Goal: Task Accomplishment & Management: Use online tool/utility

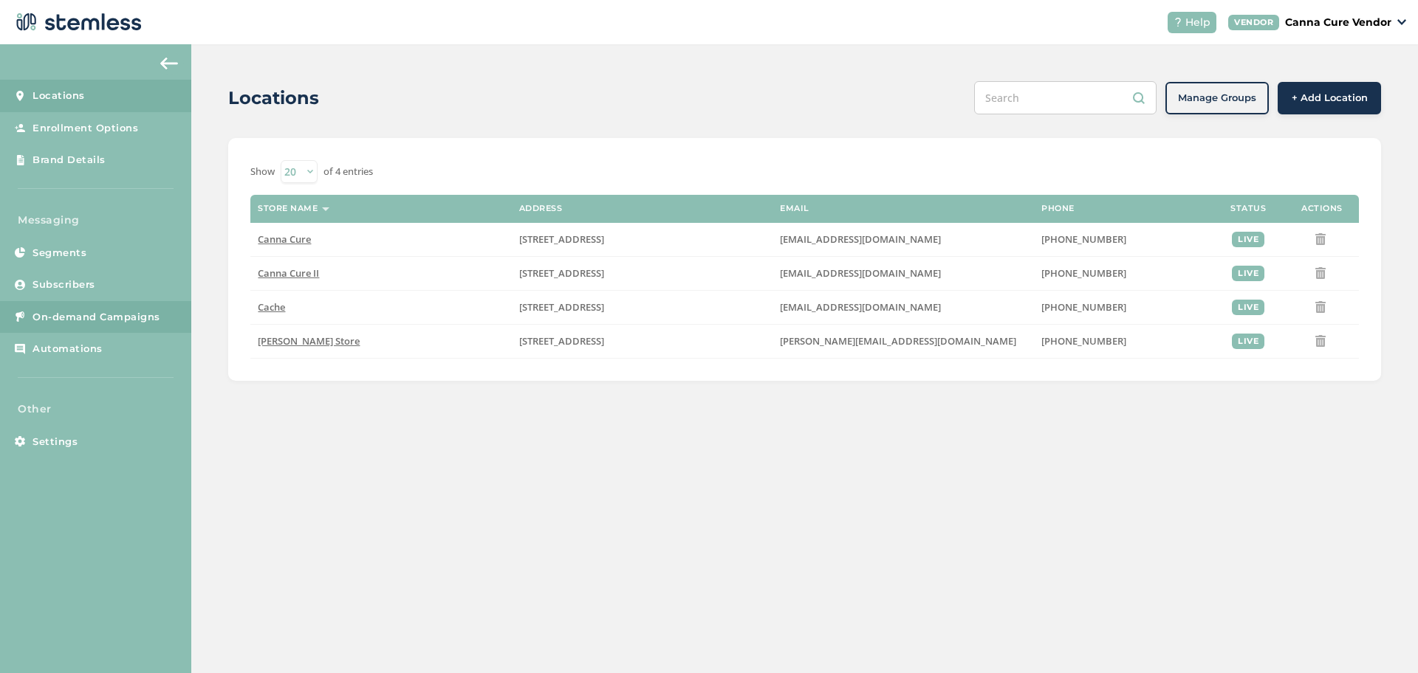
click at [35, 323] on span "On-demand Campaigns" at bounding box center [96, 317] width 128 height 15
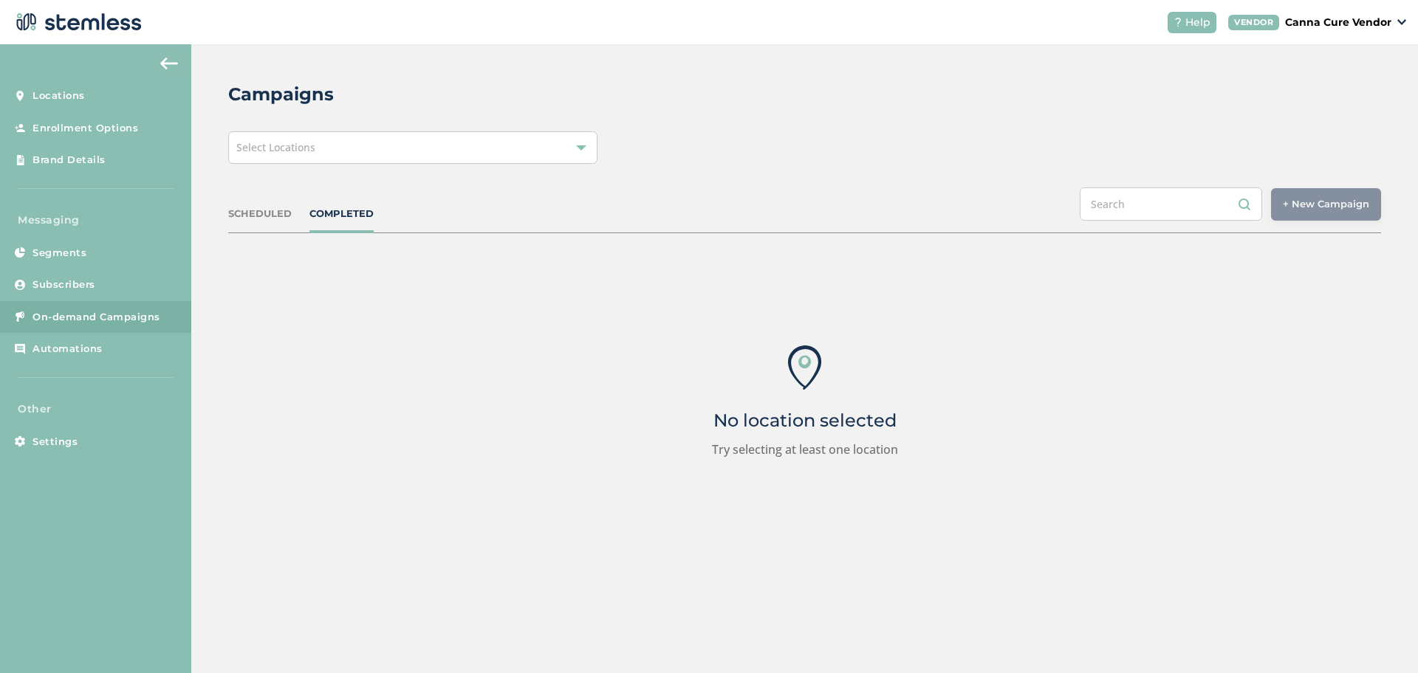
click at [400, 139] on div "Select Locations" at bounding box center [412, 147] width 369 height 32
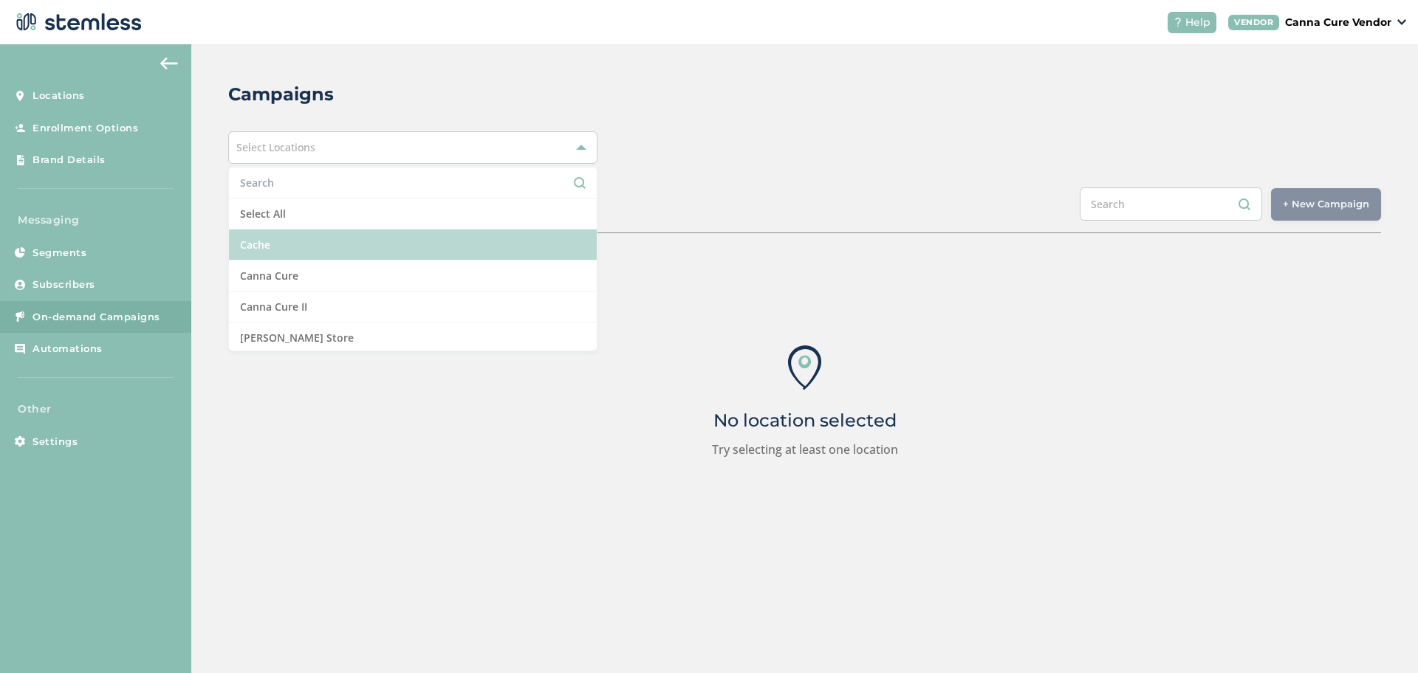
click at [309, 247] on li "Cache" at bounding box center [413, 245] width 368 height 31
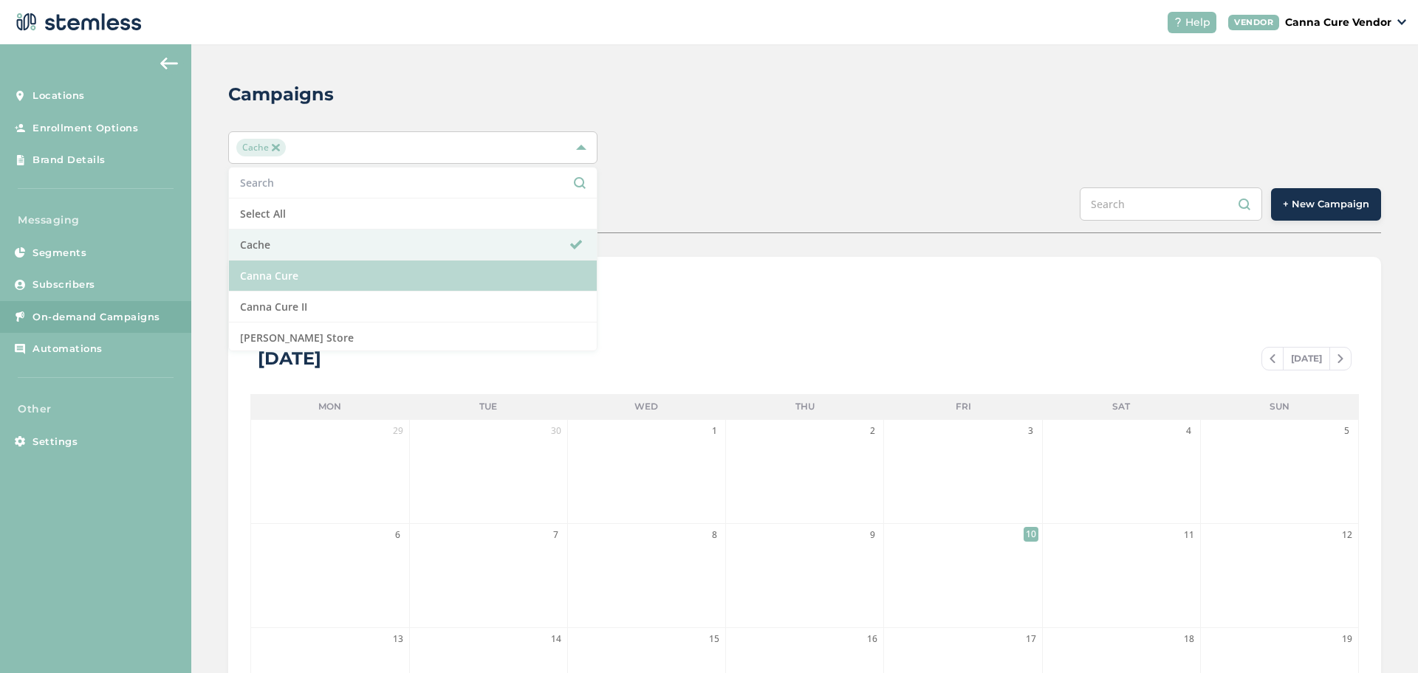
click at [374, 279] on li "Canna Cure" at bounding box center [413, 276] width 368 height 31
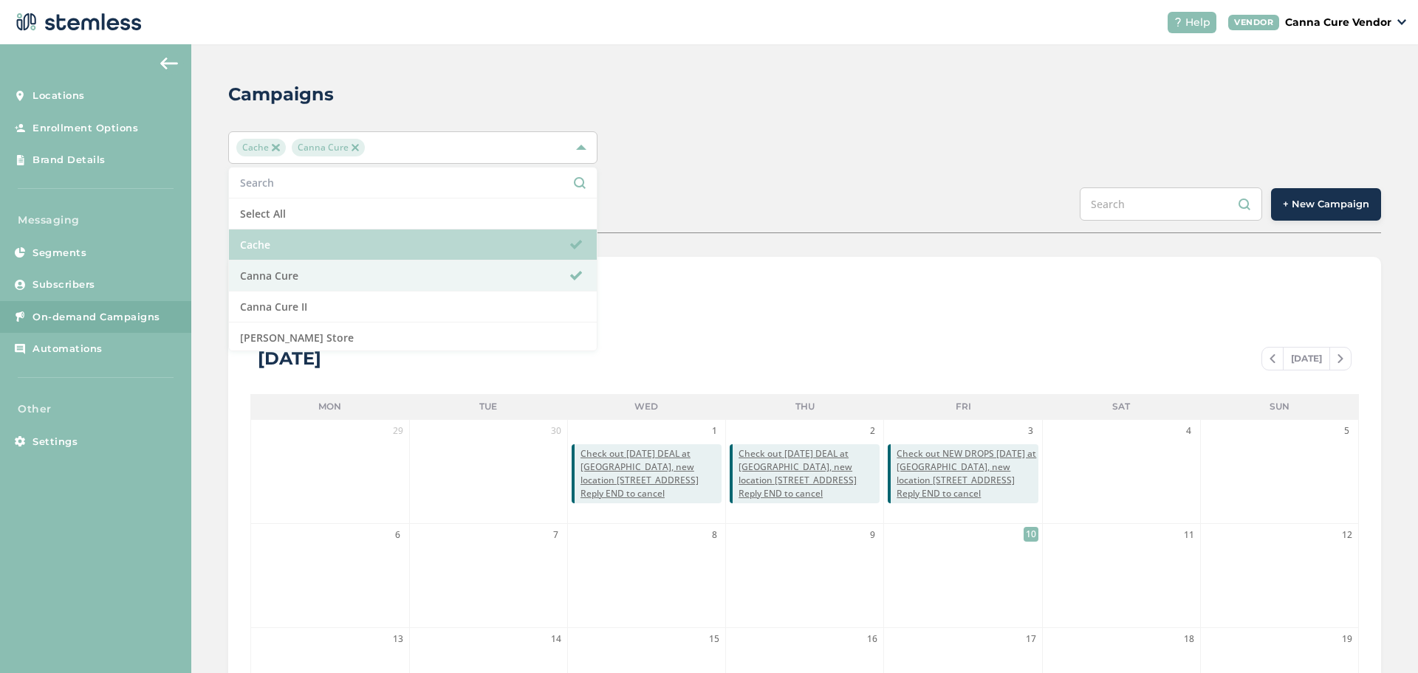
click at [555, 239] on li "Cache" at bounding box center [413, 245] width 368 height 31
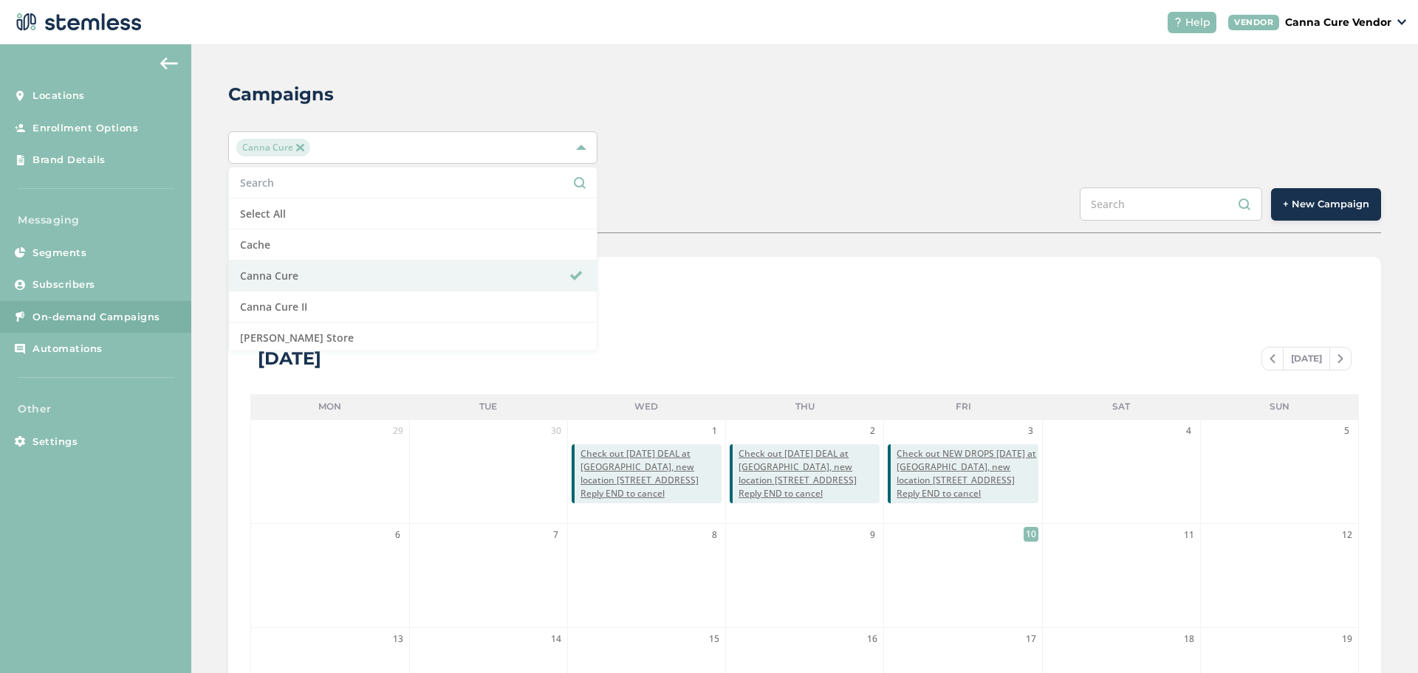
click at [1301, 220] on button "+ New Campaign" at bounding box center [1326, 204] width 110 height 32
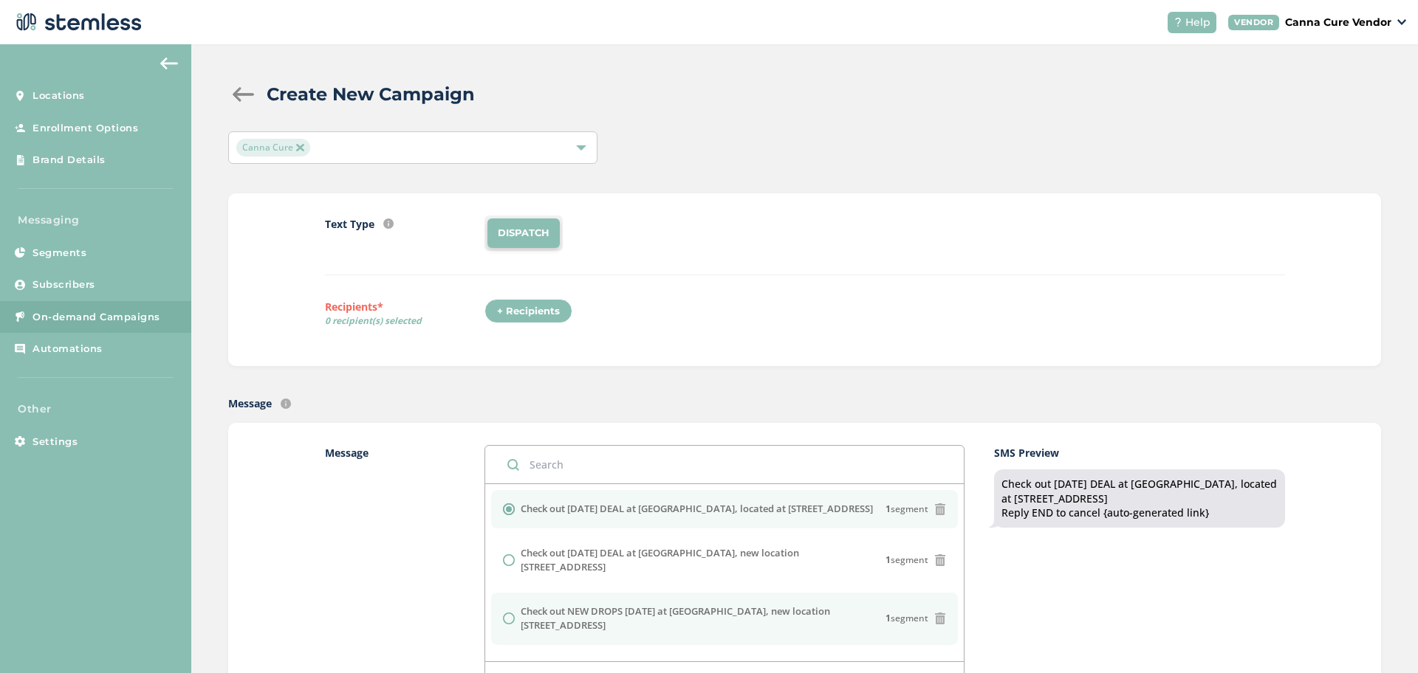
click at [507, 613] on input "radio" at bounding box center [509, 619] width 12 height 12
radio input "true"
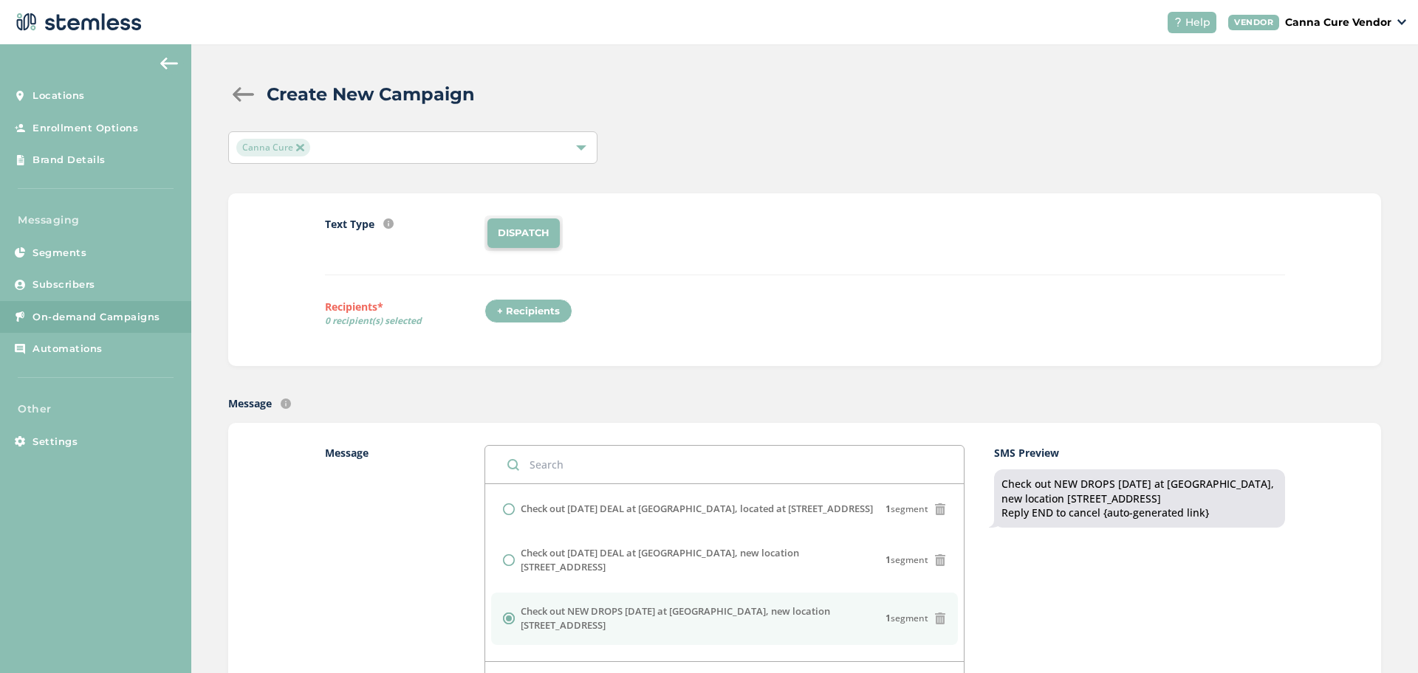
click at [502, 310] on div "+ Recipients" at bounding box center [528, 311] width 88 height 25
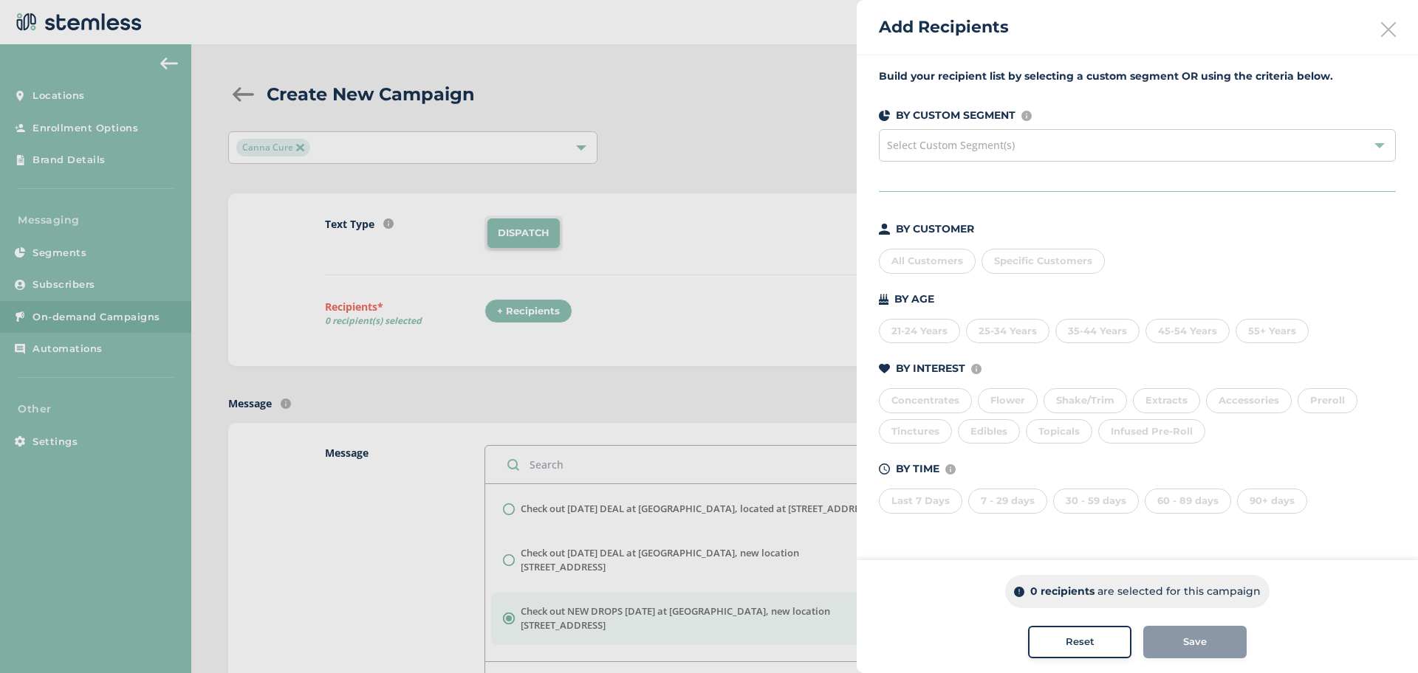
click at [1051, 150] on div "Select Custom Segment(s)" at bounding box center [1137, 145] width 517 height 32
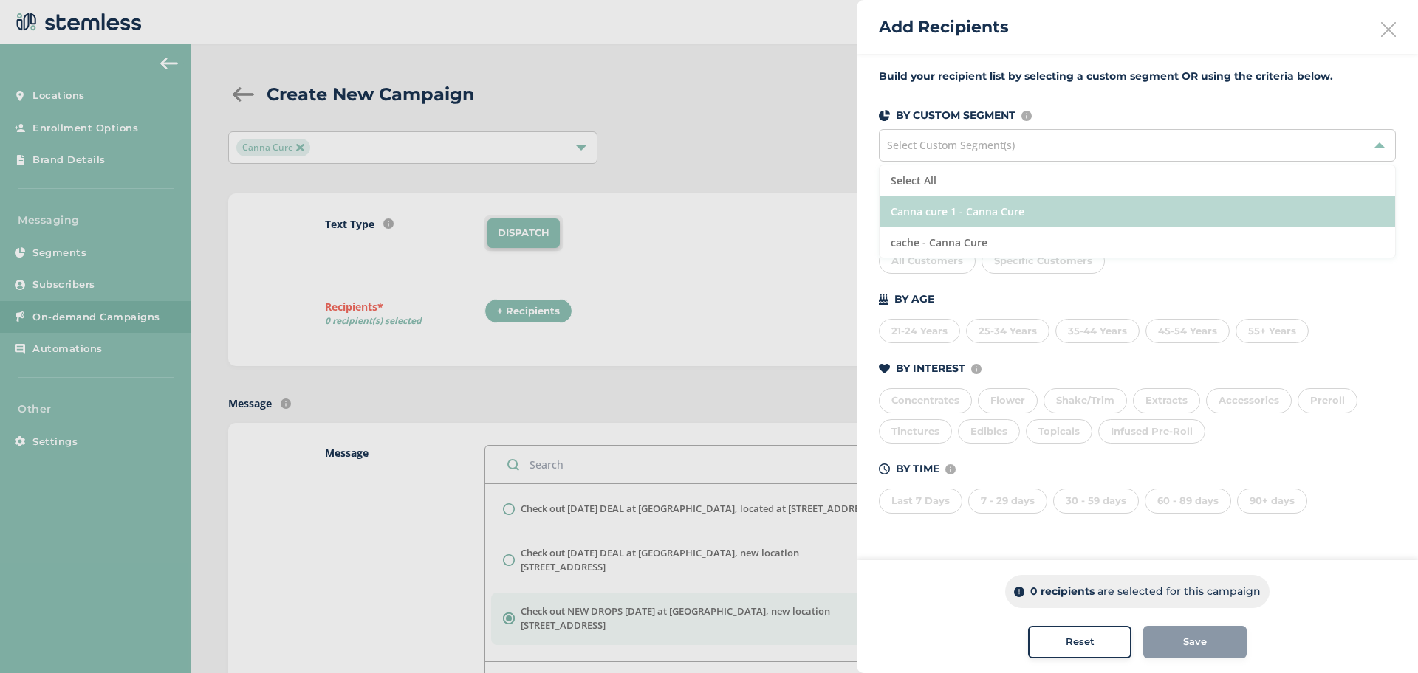
click at [1016, 207] on li "Canna cure 1 - Canna Cure" at bounding box center [1136, 211] width 515 height 31
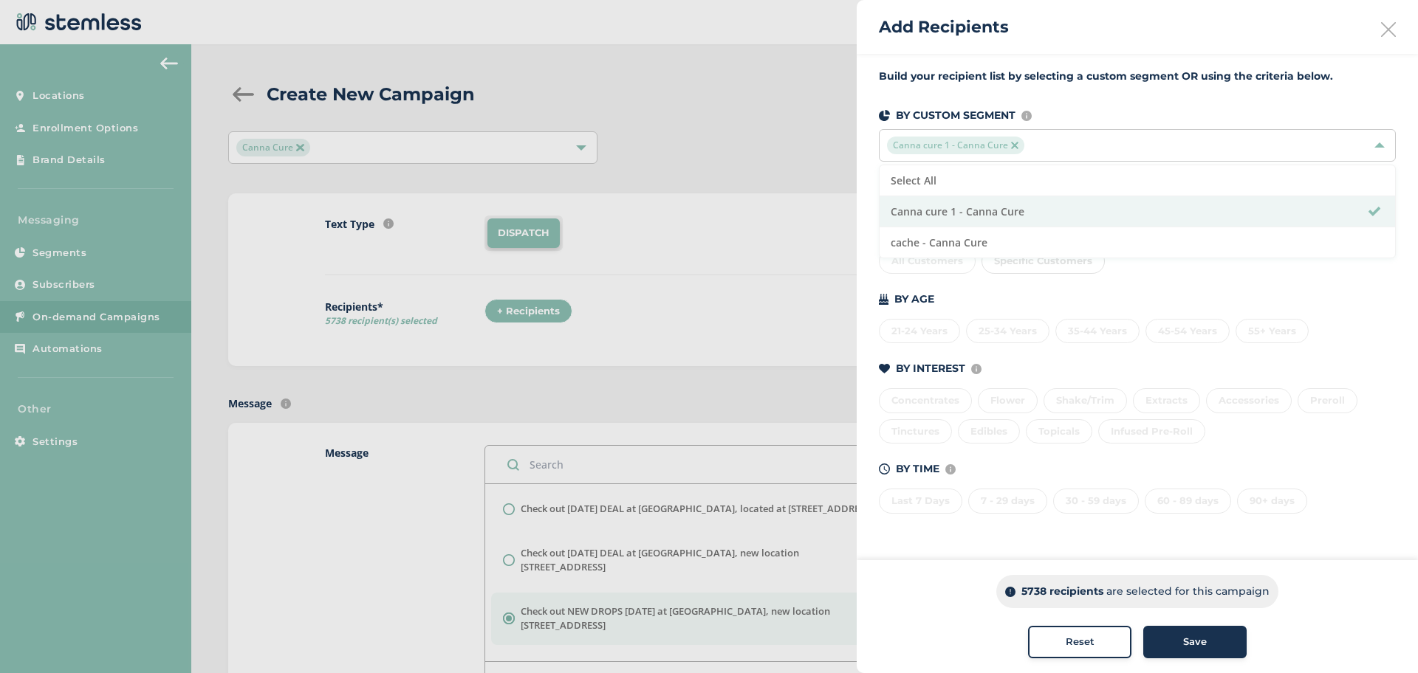
click at [1198, 646] on span "Save" at bounding box center [1195, 642] width 24 height 15
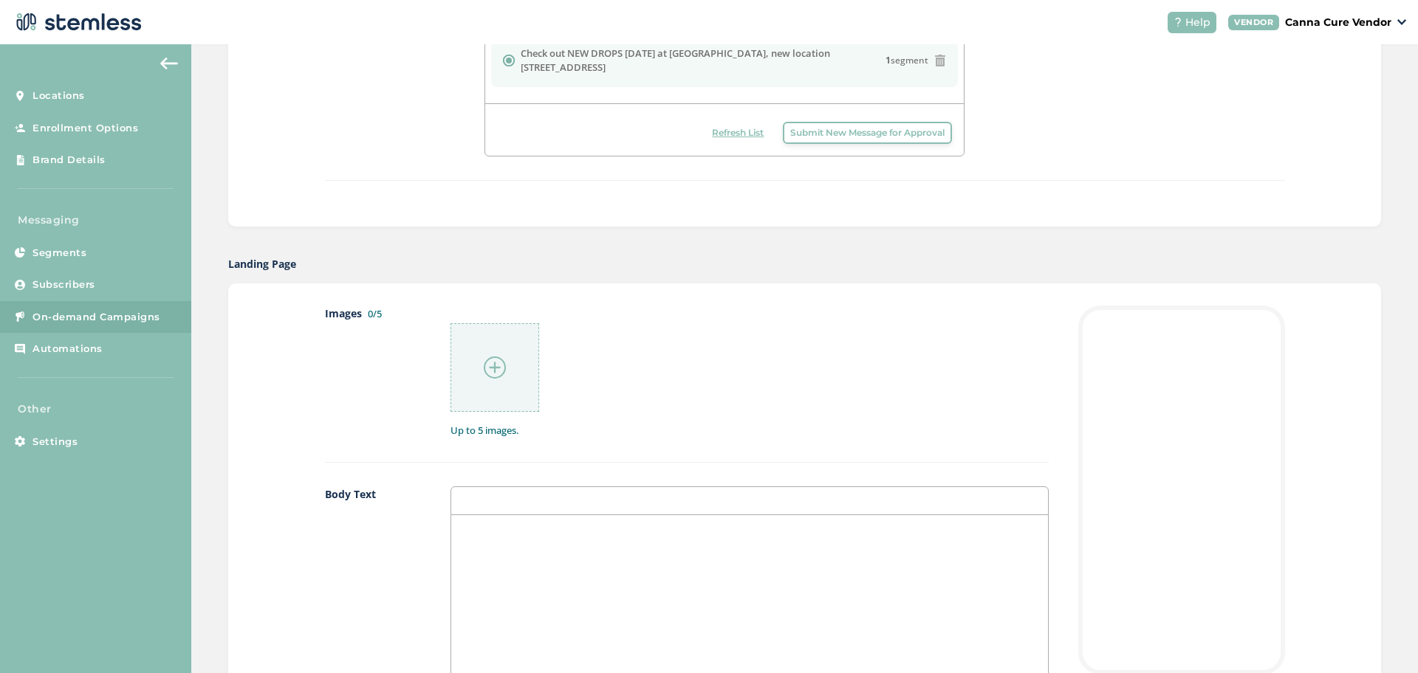
scroll to position [561, 0]
click at [484, 369] on img at bounding box center [495, 365] width 22 height 22
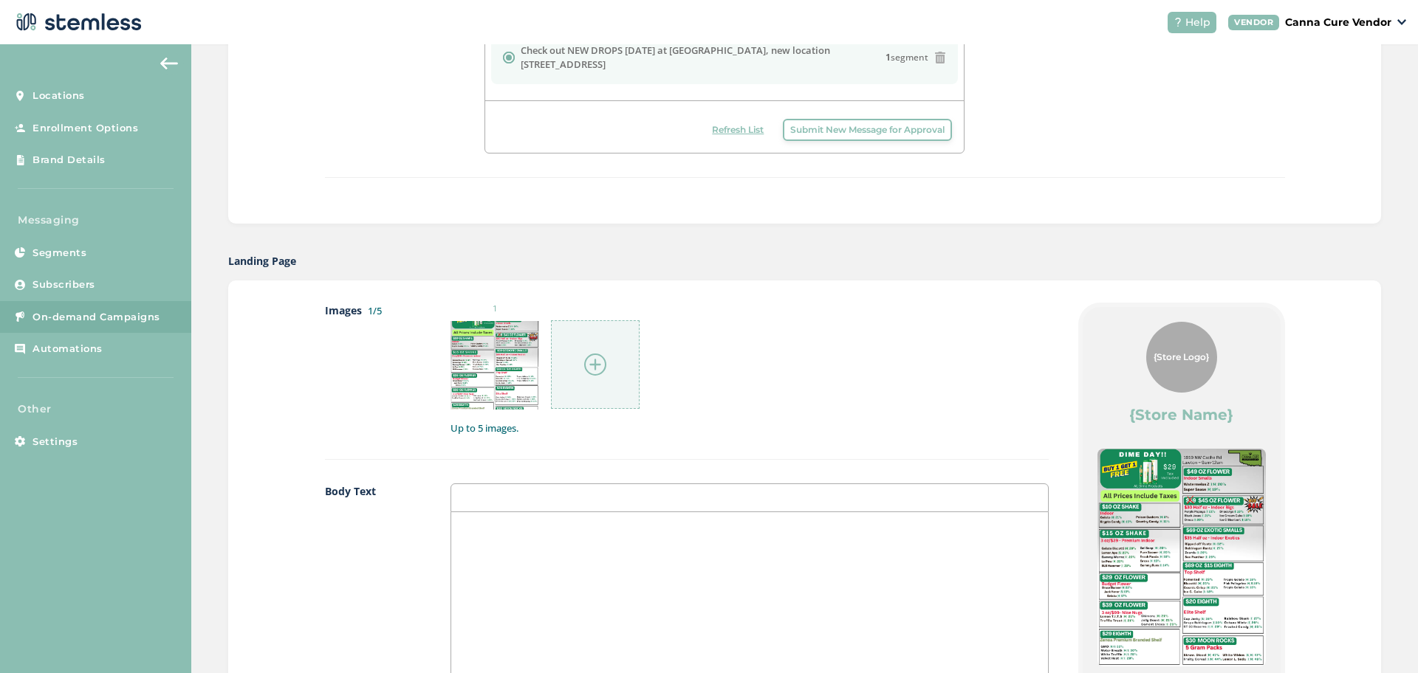
click at [594, 368] on img at bounding box center [595, 365] width 22 height 22
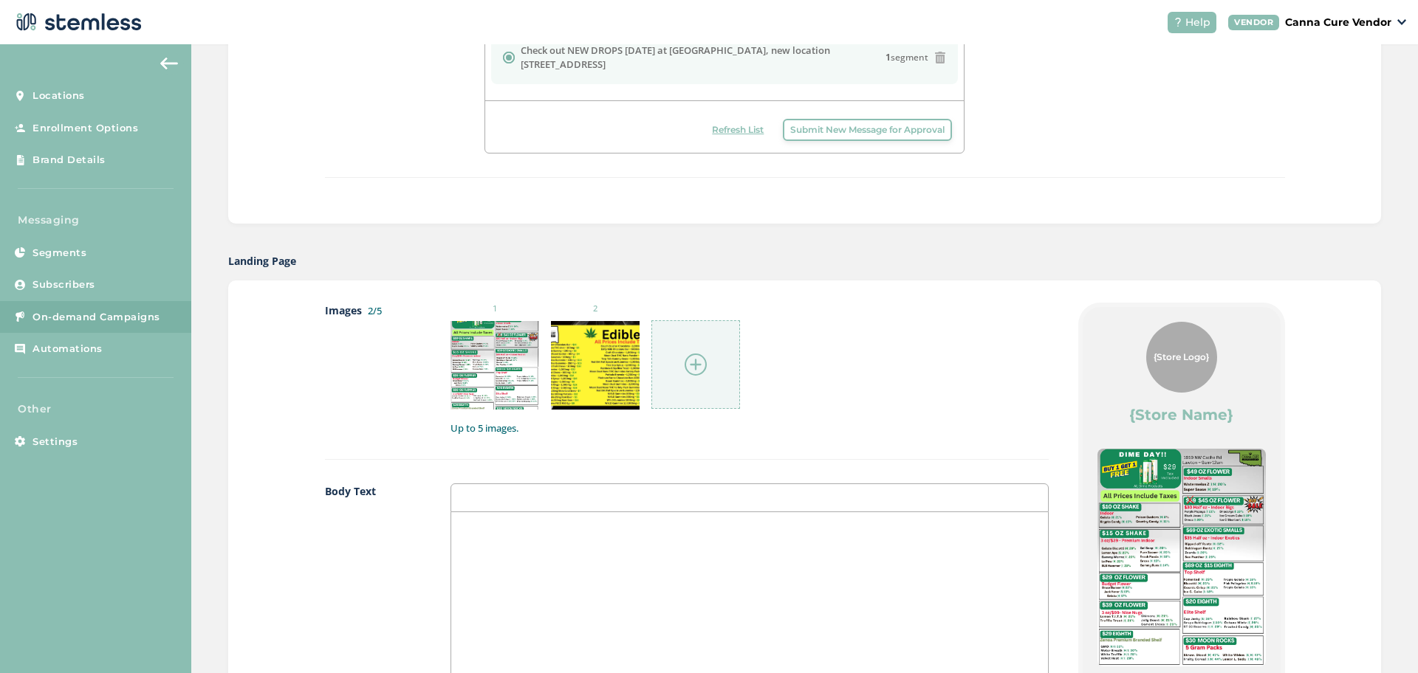
click at [681, 384] on div at bounding box center [695, 364] width 89 height 89
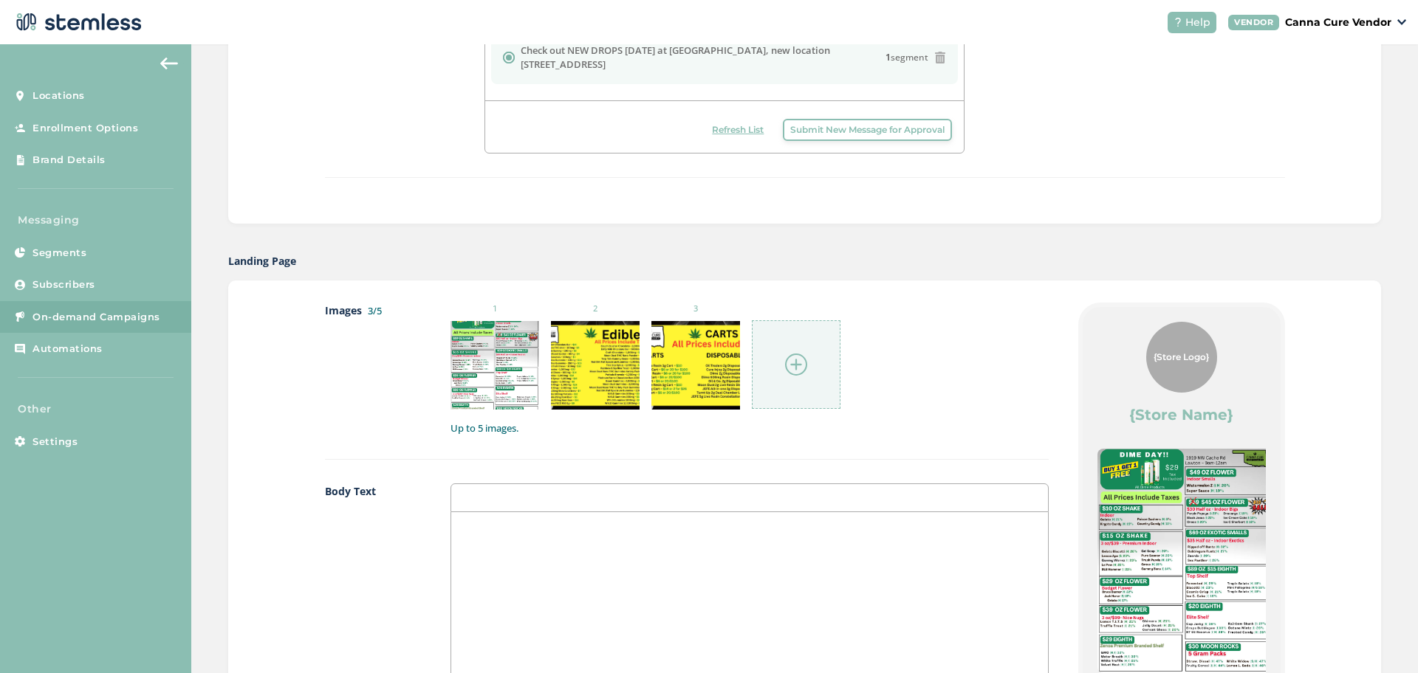
click at [800, 383] on div at bounding box center [796, 364] width 89 height 89
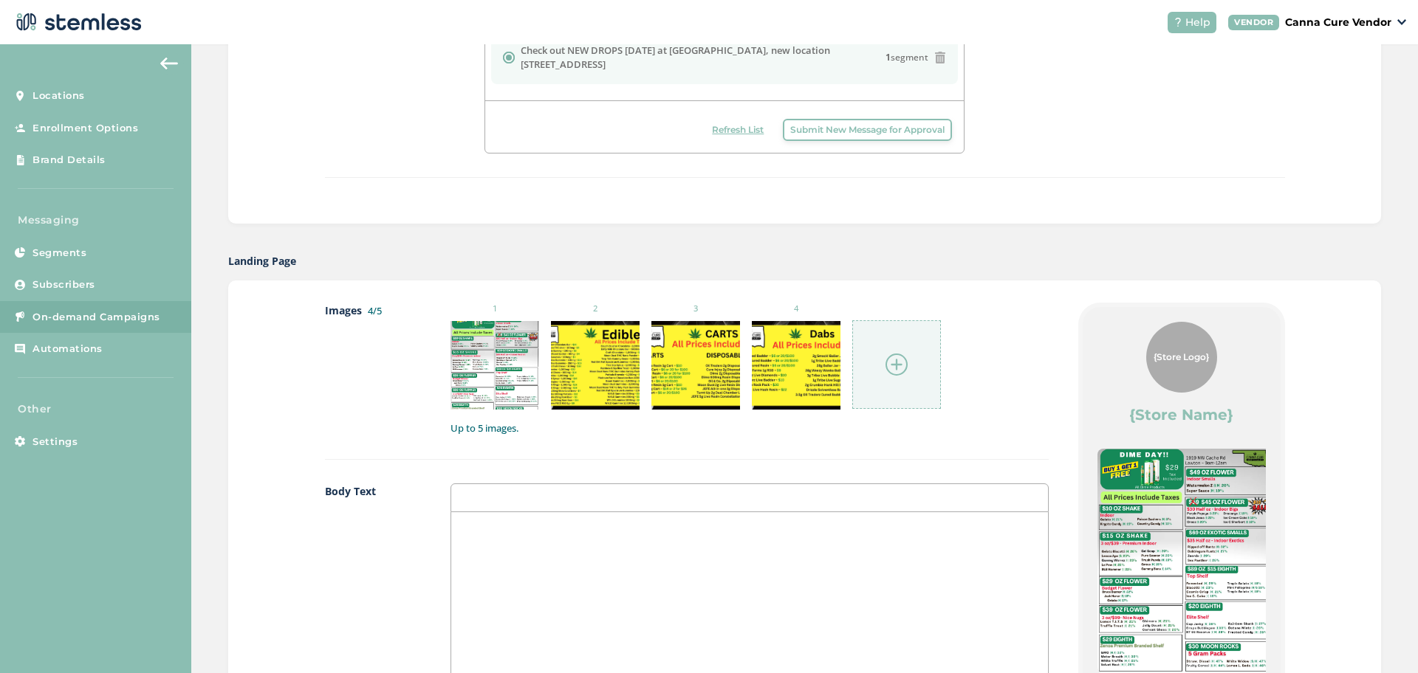
click at [901, 391] on div at bounding box center [896, 364] width 89 height 89
drag, startPoint x: 891, startPoint y: 397, endPoint x: 998, endPoint y: 415, distance: 108.5
click at [998, 415] on div "1 2 3 4 5 Up to 5 images." at bounding box center [749, 369] width 598 height 133
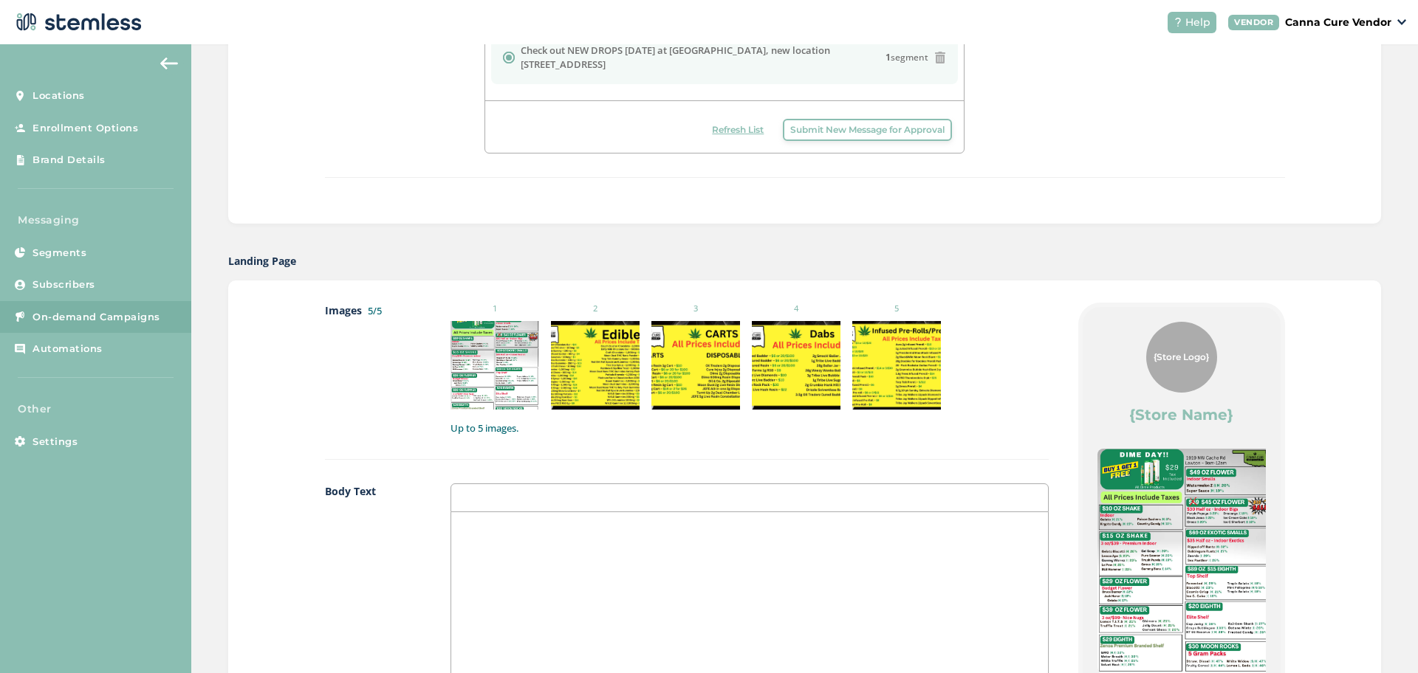
click at [572, 580] on div at bounding box center [749, 659] width 597 height 295
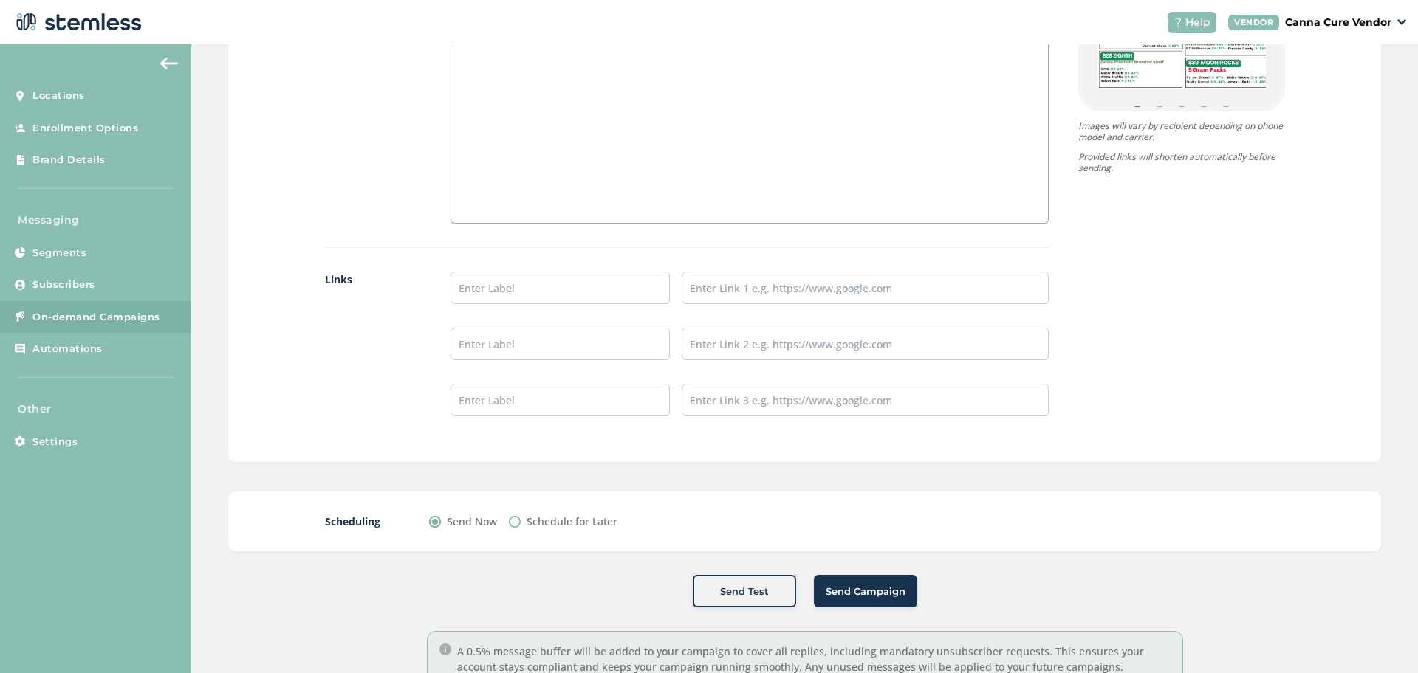
scroll to position [1147, 0]
click at [849, 588] on span "Send Campaign" at bounding box center [866, 590] width 80 height 15
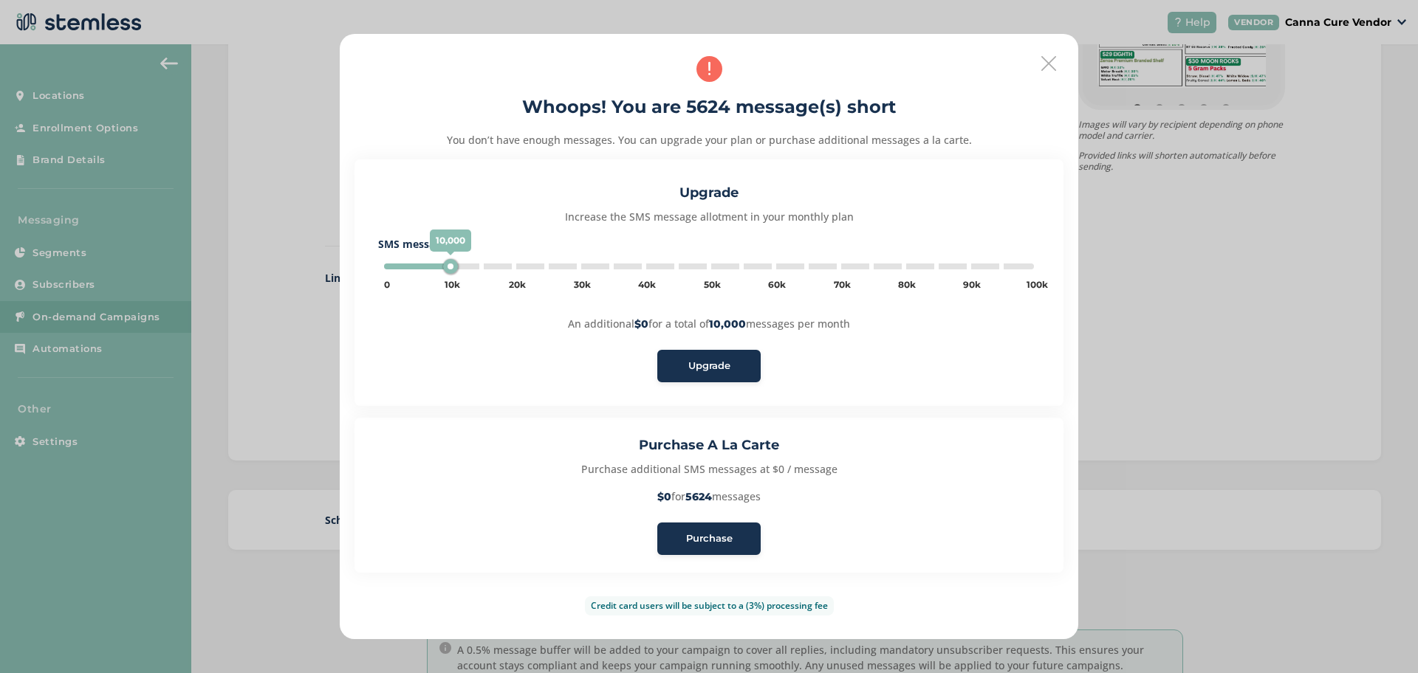
type input "15000"
click at [1043, 60] on icon at bounding box center [1048, 63] width 15 height 15
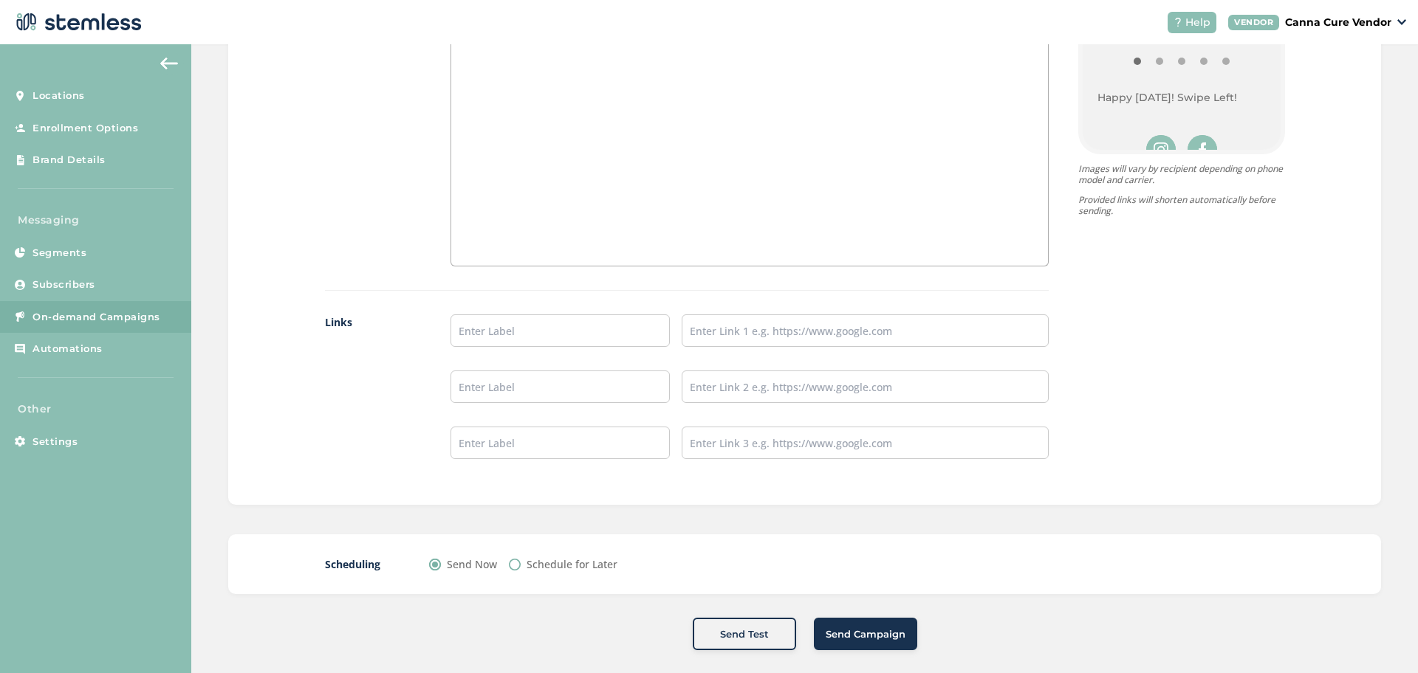
scroll to position [1107, 0]
click at [856, 628] on span "Send Campaign" at bounding box center [866, 630] width 80 height 15
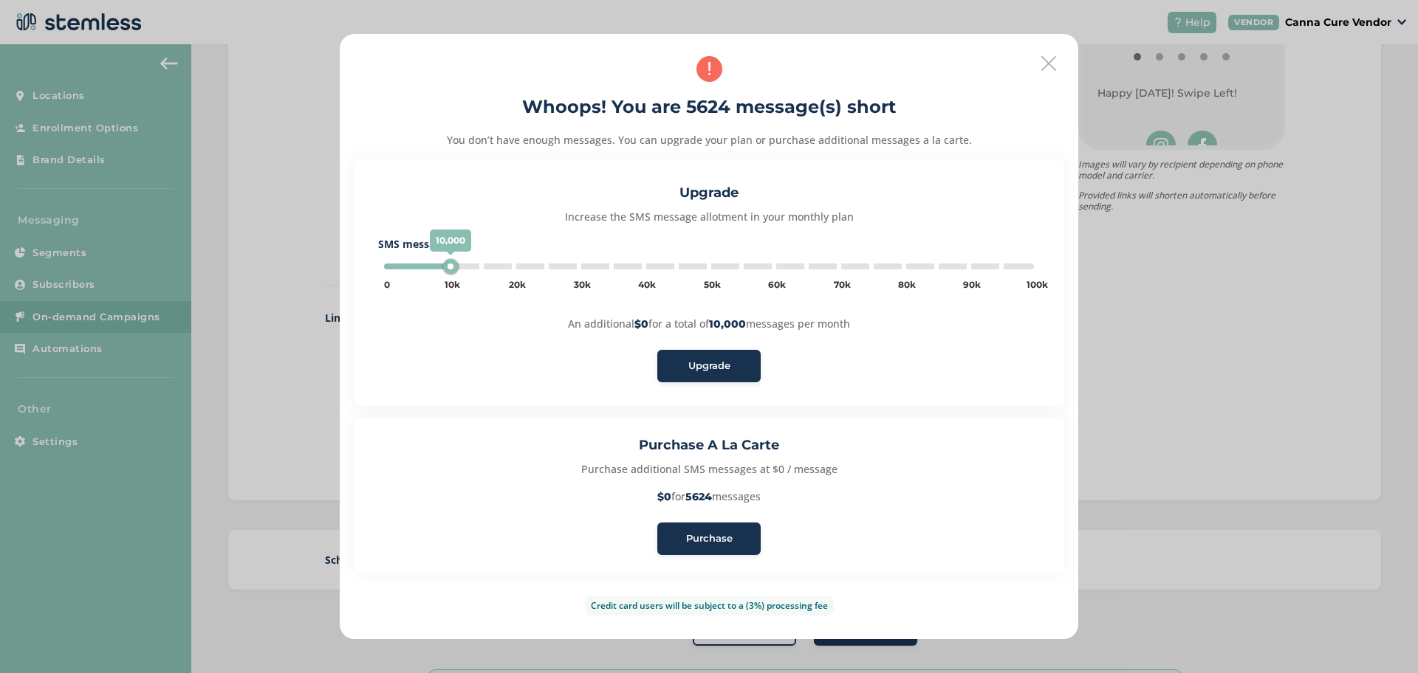
type input "15000"
click at [723, 538] on span "Purchase" at bounding box center [709, 539] width 47 height 15
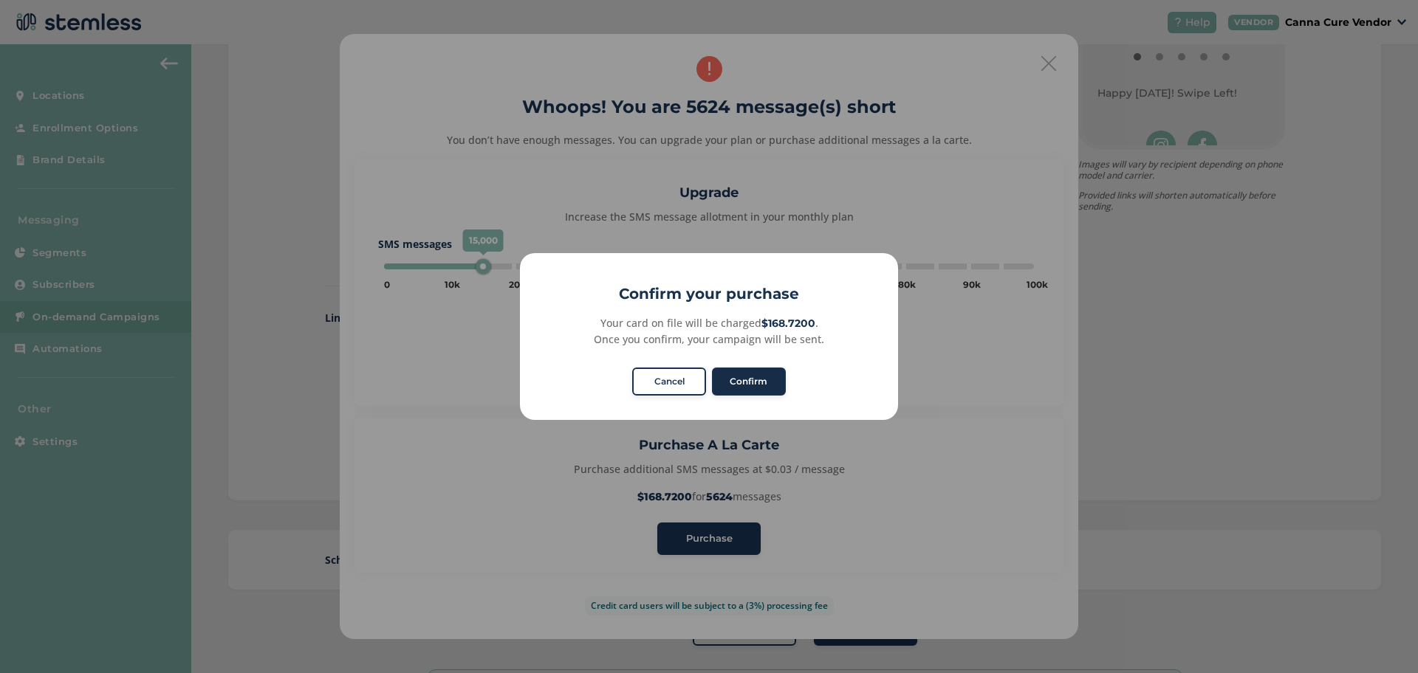
click at [747, 377] on button "Confirm" at bounding box center [749, 382] width 74 height 28
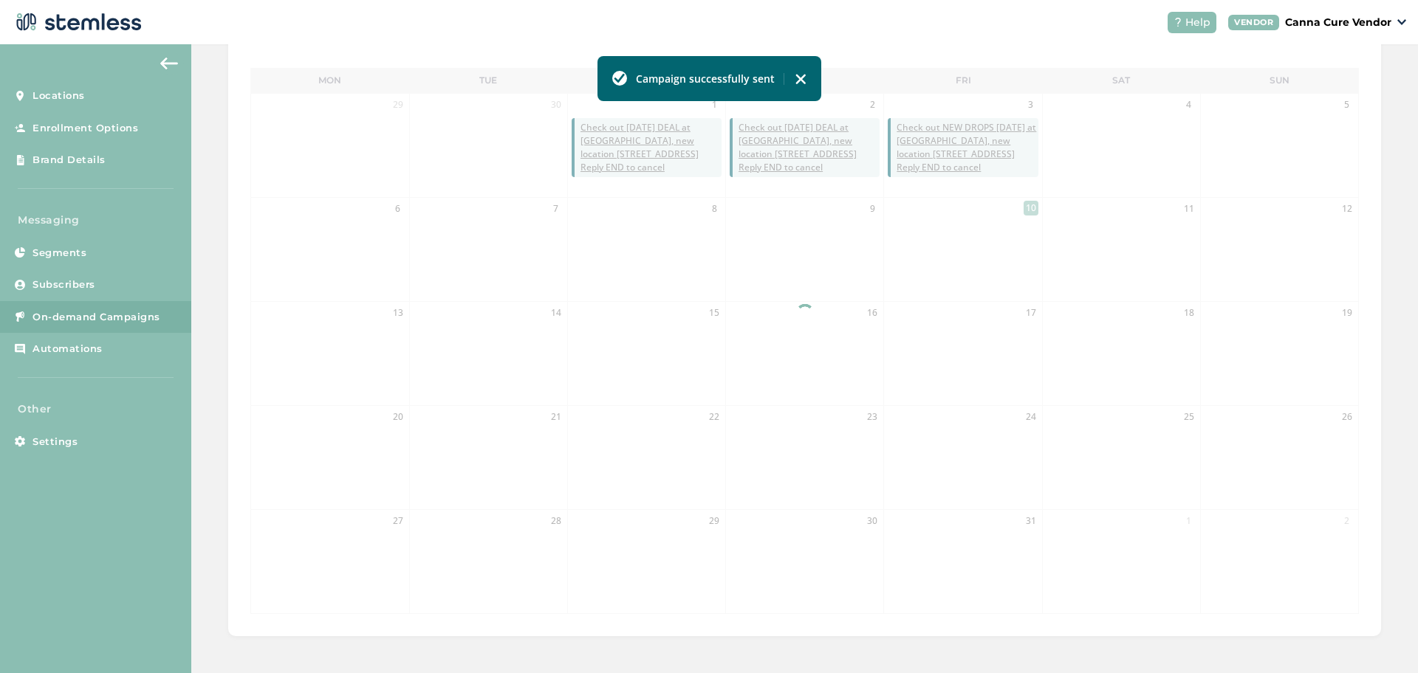
scroll to position [326, 0]
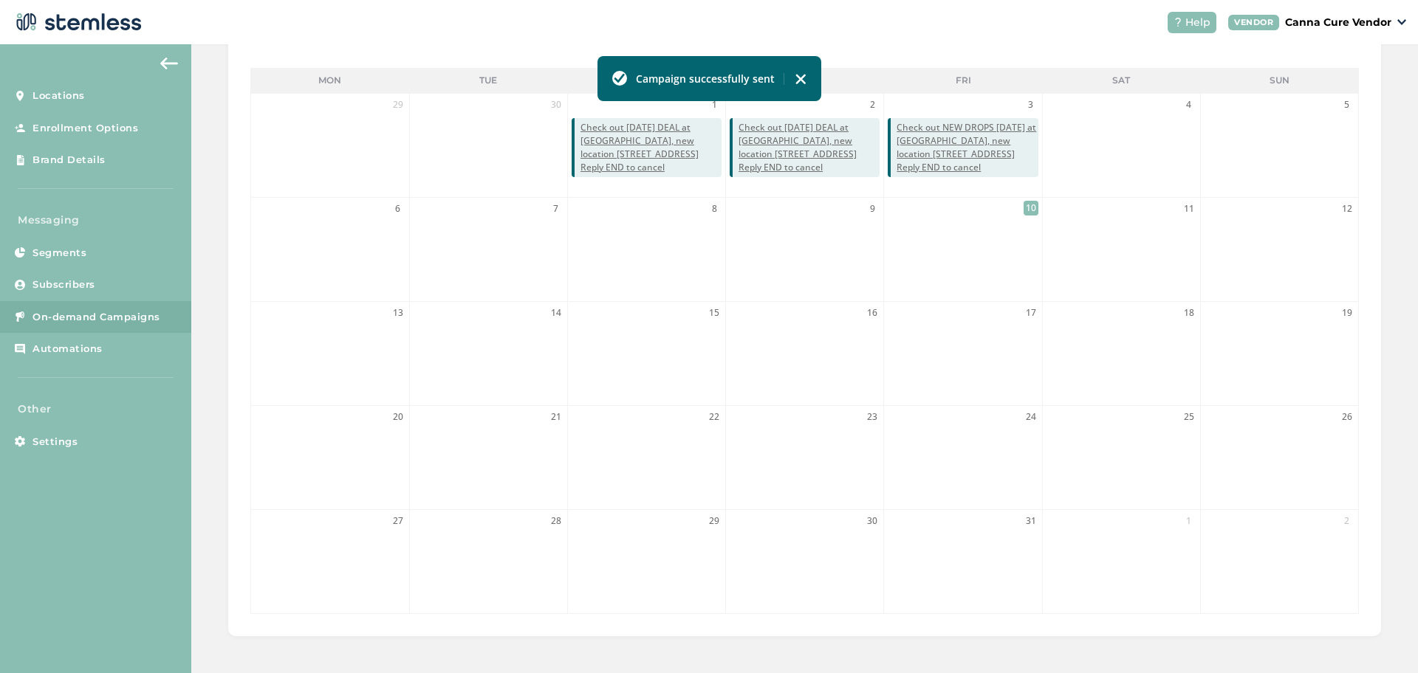
click at [747, 377] on li "16" at bounding box center [804, 353] width 157 height 103
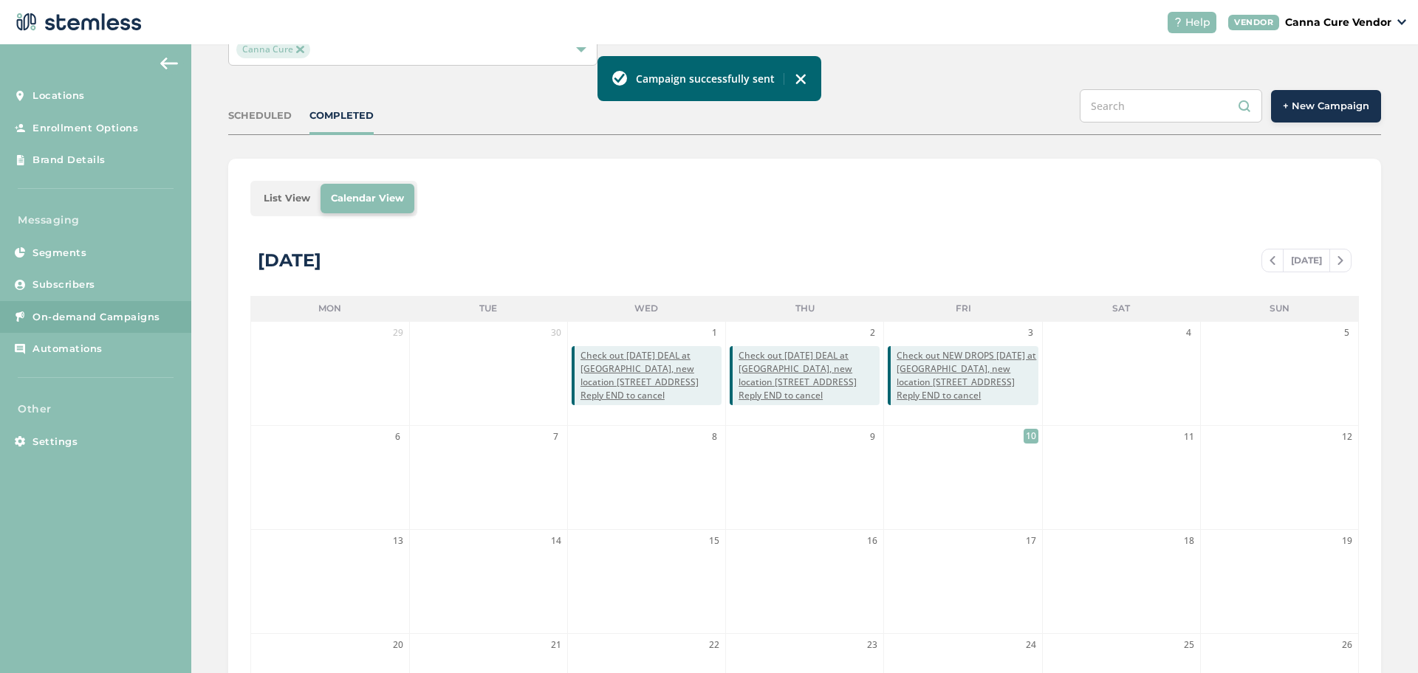
scroll to position [0, 0]
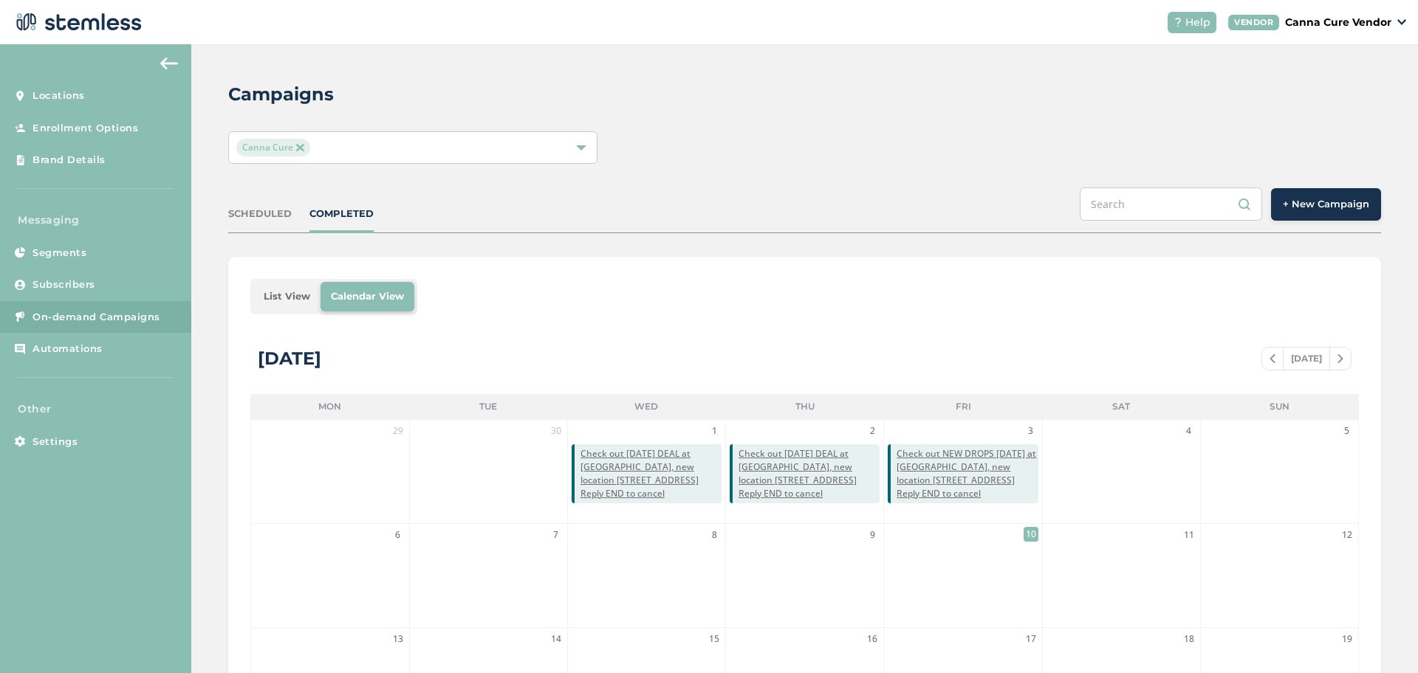
click at [296, 146] on img at bounding box center [299, 147] width 7 height 7
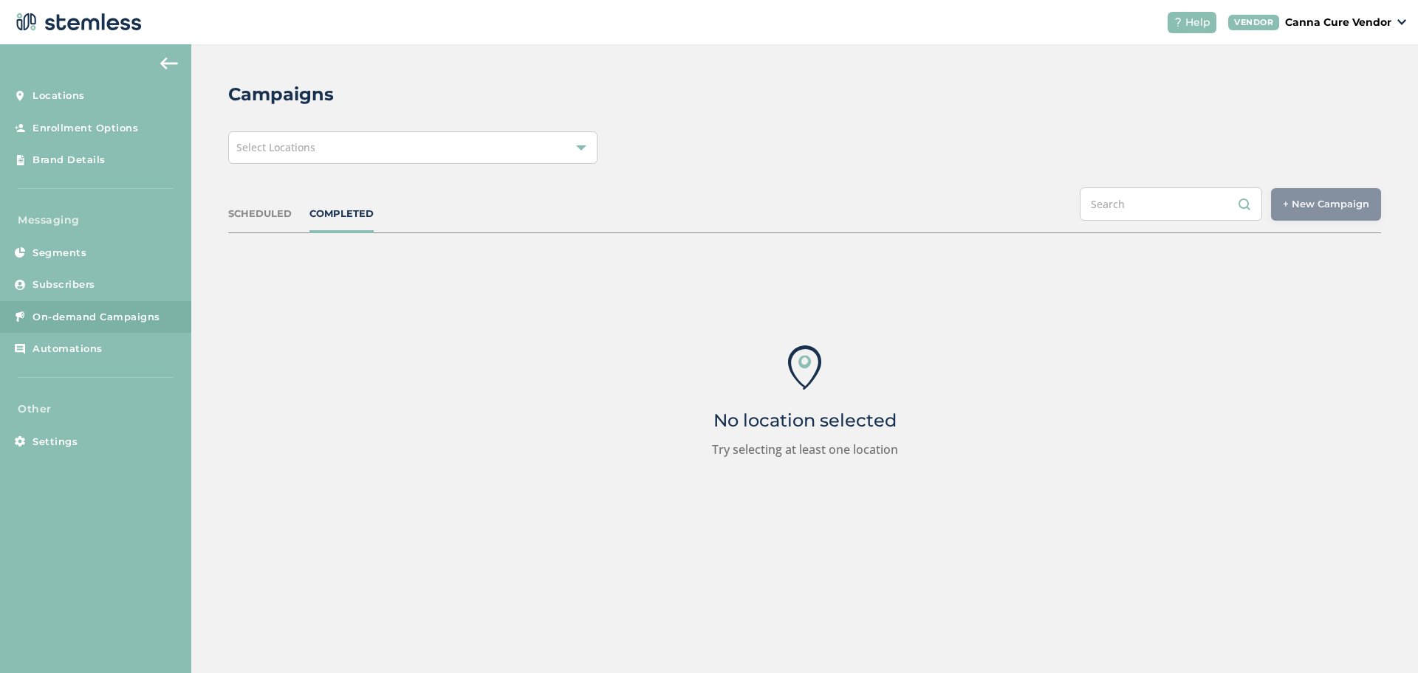
click at [294, 146] on span "Select Locations" at bounding box center [275, 147] width 79 height 14
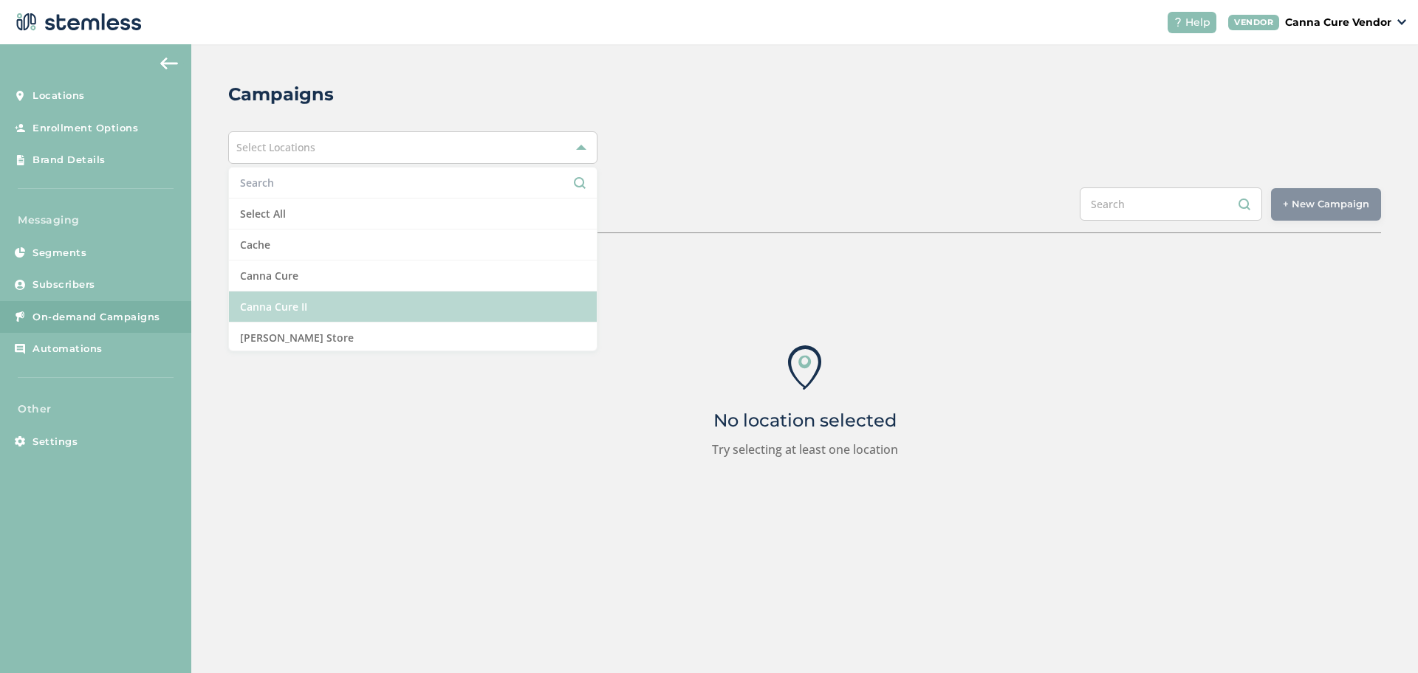
click at [270, 318] on li "Canna Cure II" at bounding box center [413, 307] width 368 height 31
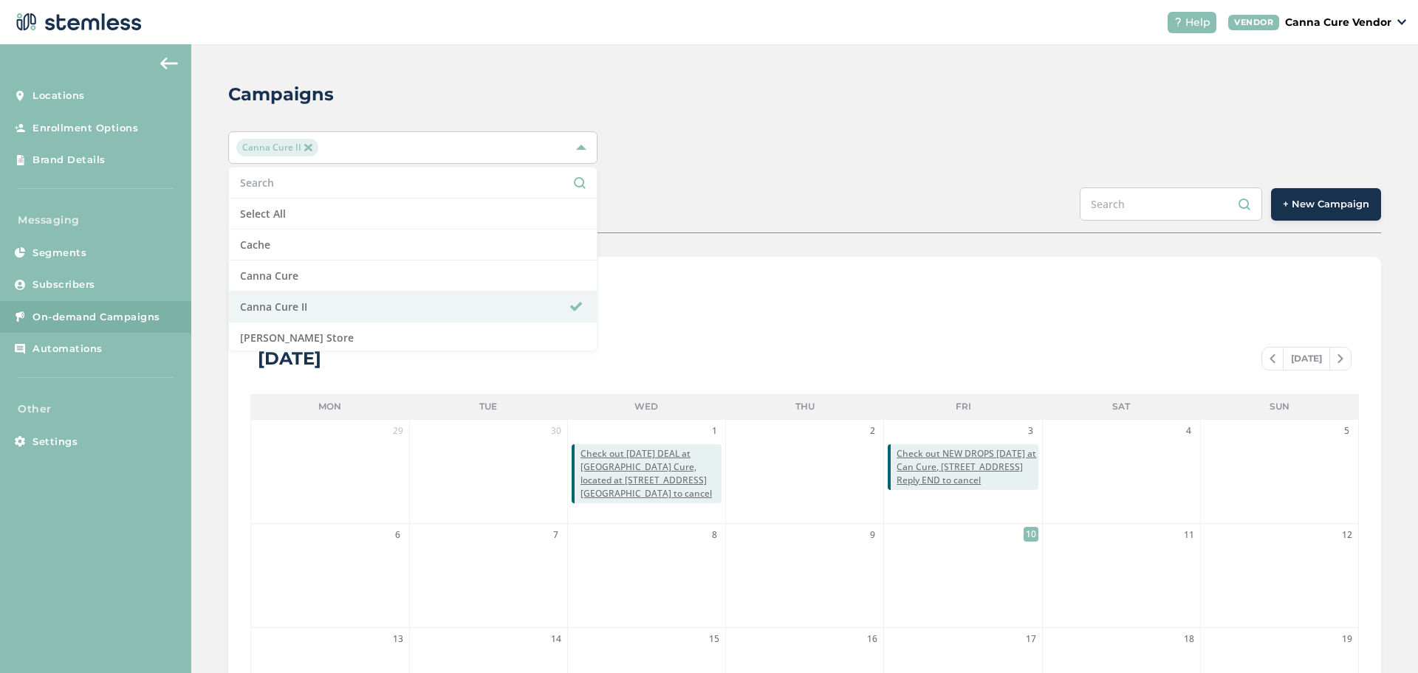
click at [1305, 210] on span "+ New Campaign" at bounding box center [1326, 204] width 86 height 15
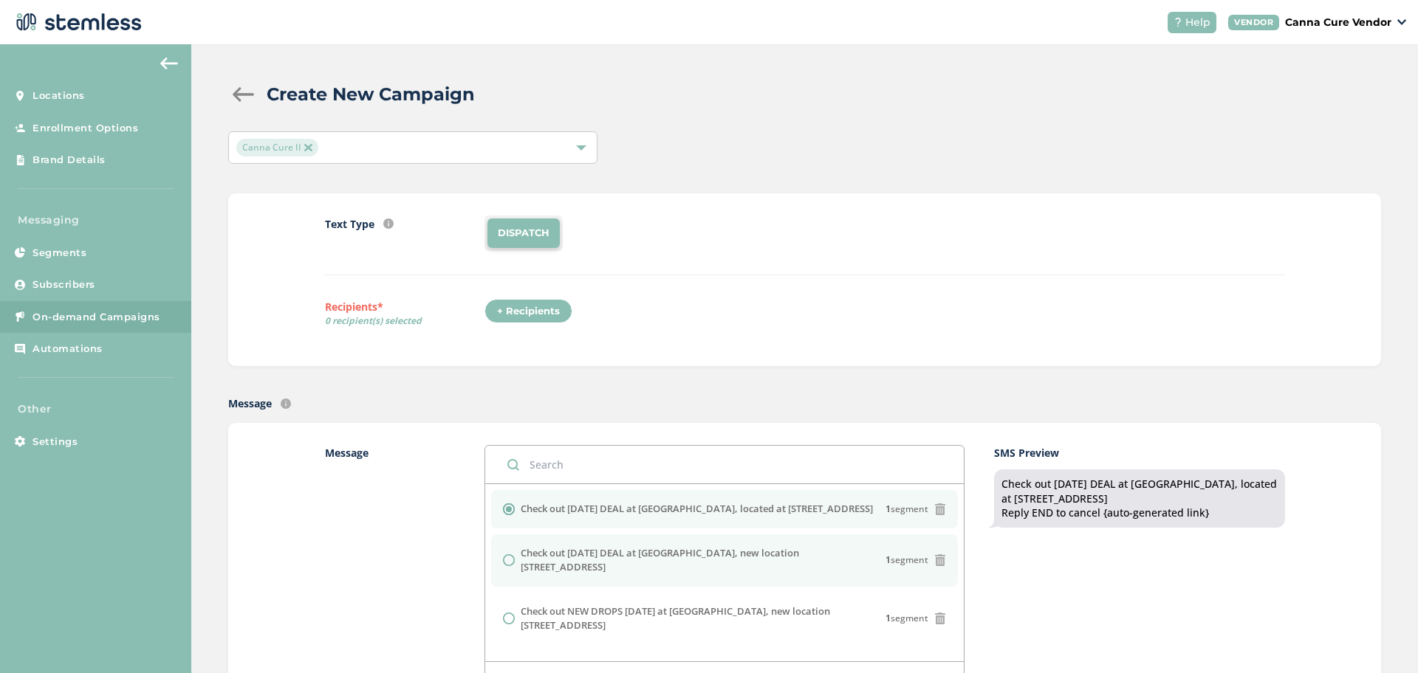
click at [525, 559] on label "Check out [DATE] DEAL at [GEOGRAPHIC_DATA], new location [STREET_ADDRESS]" at bounding box center [703, 560] width 365 height 29
radio input "false"
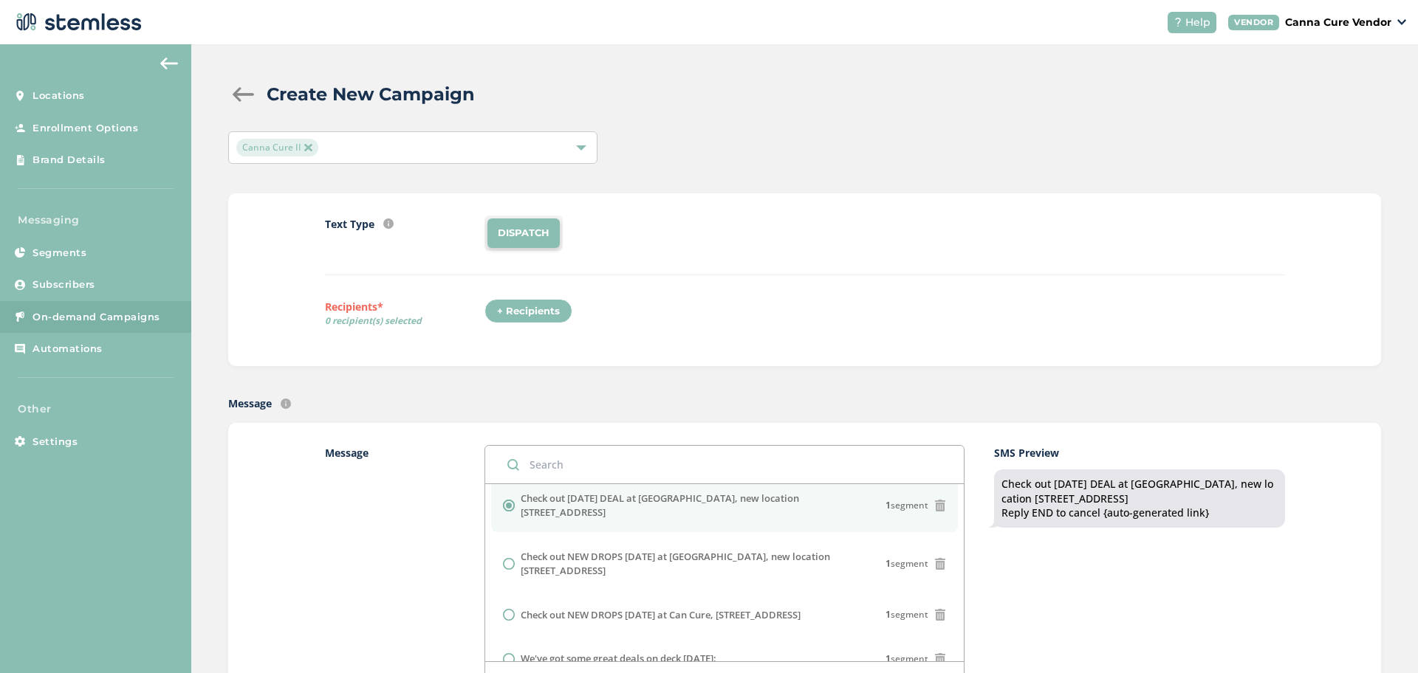
scroll to position [55, 0]
click at [512, 596] on li "Check out NEW DROPS [DATE] at Can Cure, [STREET_ADDRESS]" at bounding box center [724, 615] width 467 height 38
radio input "false"
radio input "true"
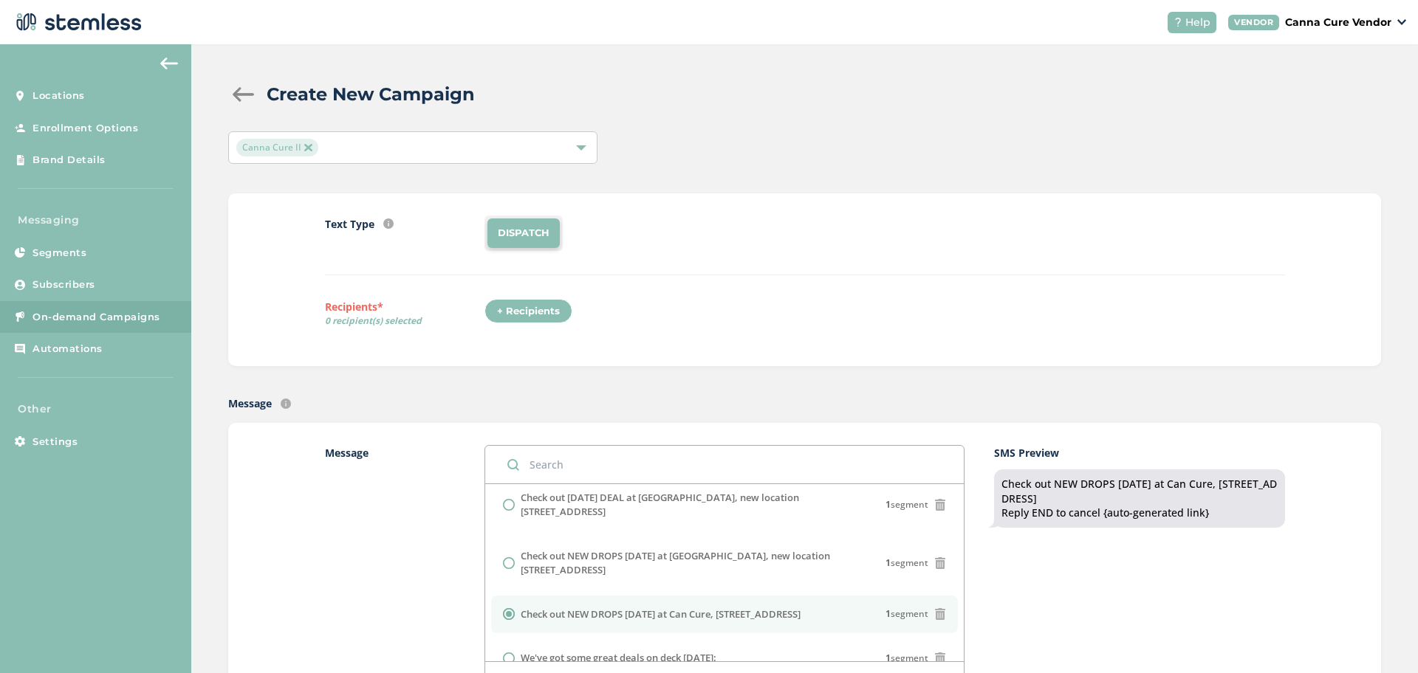
click at [441, 425] on div "Message Check out [DATE] DEAL at Can Cure, located at [STREET_ADDRESS] 1 segmen…" at bounding box center [804, 604] width 1153 height 362
click at [518, 318] on div "+ Recipients" at bounding box center [528, 311] width 88 height 25
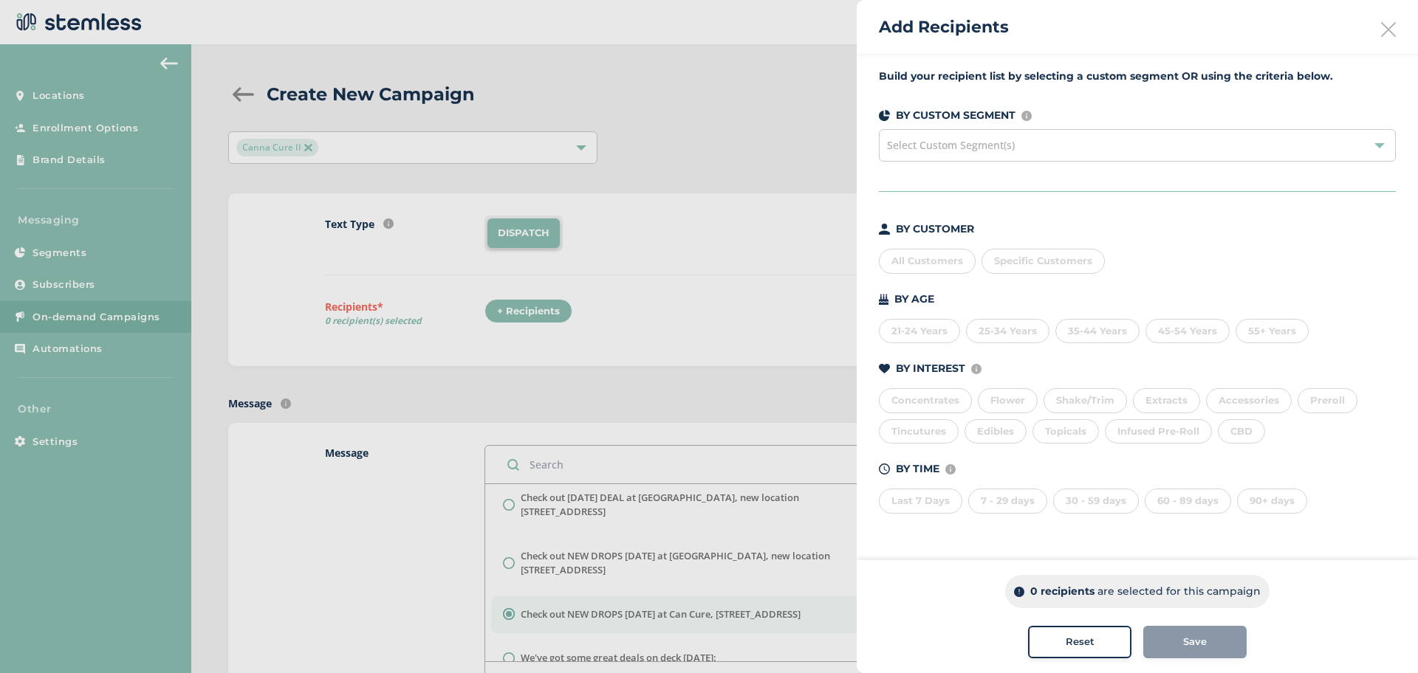
click at [955, 146] on span "Select Custom Segment(s)" at bounding box center [951, 145] width 128 height 14
click at [919, 258] on div "All Customers" at bounding box center [927, 261] width 97 height 25
click at [1198, 635] on span "Save" at bounding box center [1195, 642] width 24 height 15
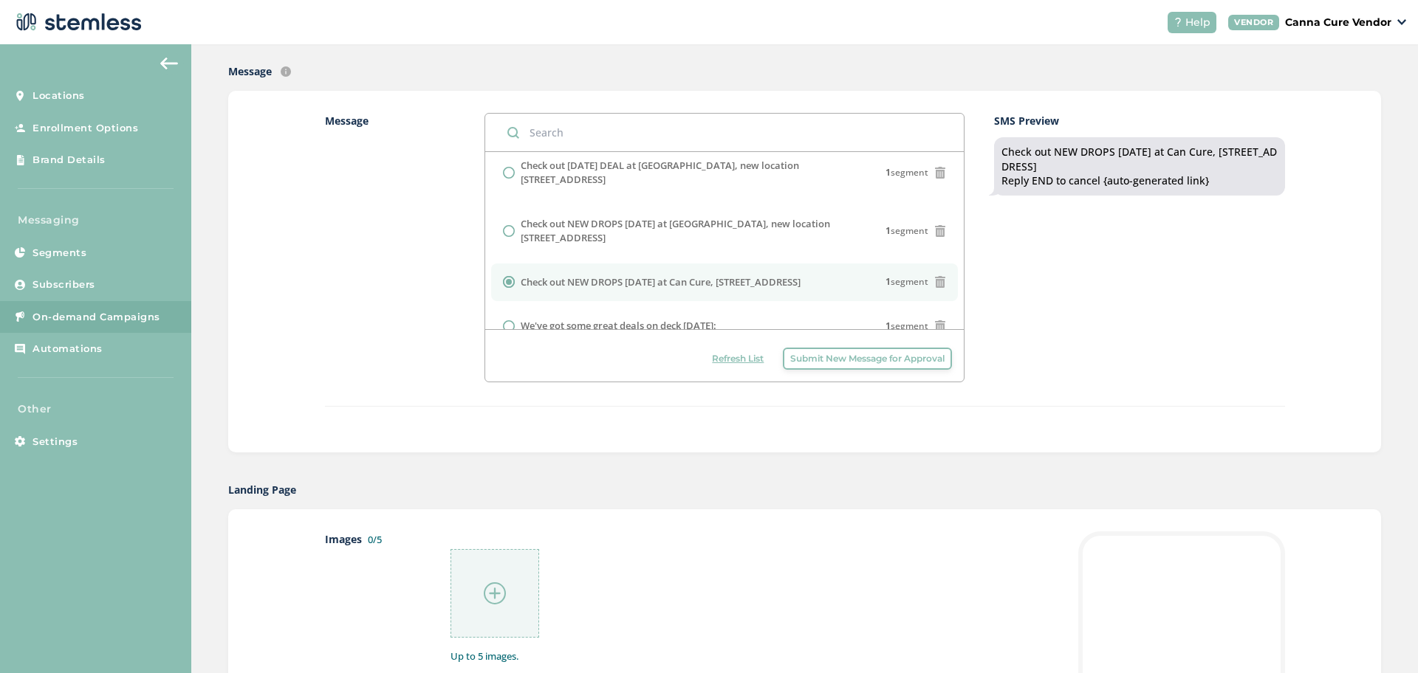
scroll to position [333, 0]
click at [511, 577] on div at bounding box center [494, 593] width 89 height 89
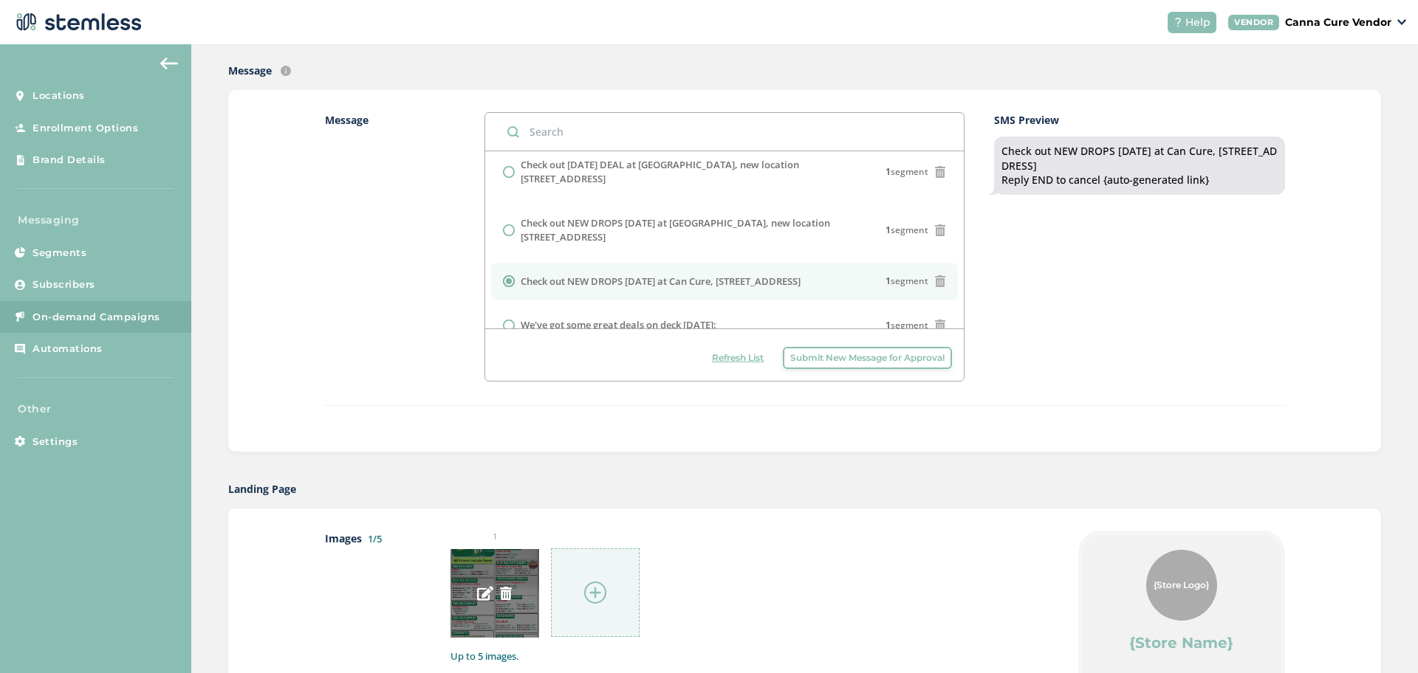
click at [499, 594] on img at bounding box center [505, 593] width 13 height 13
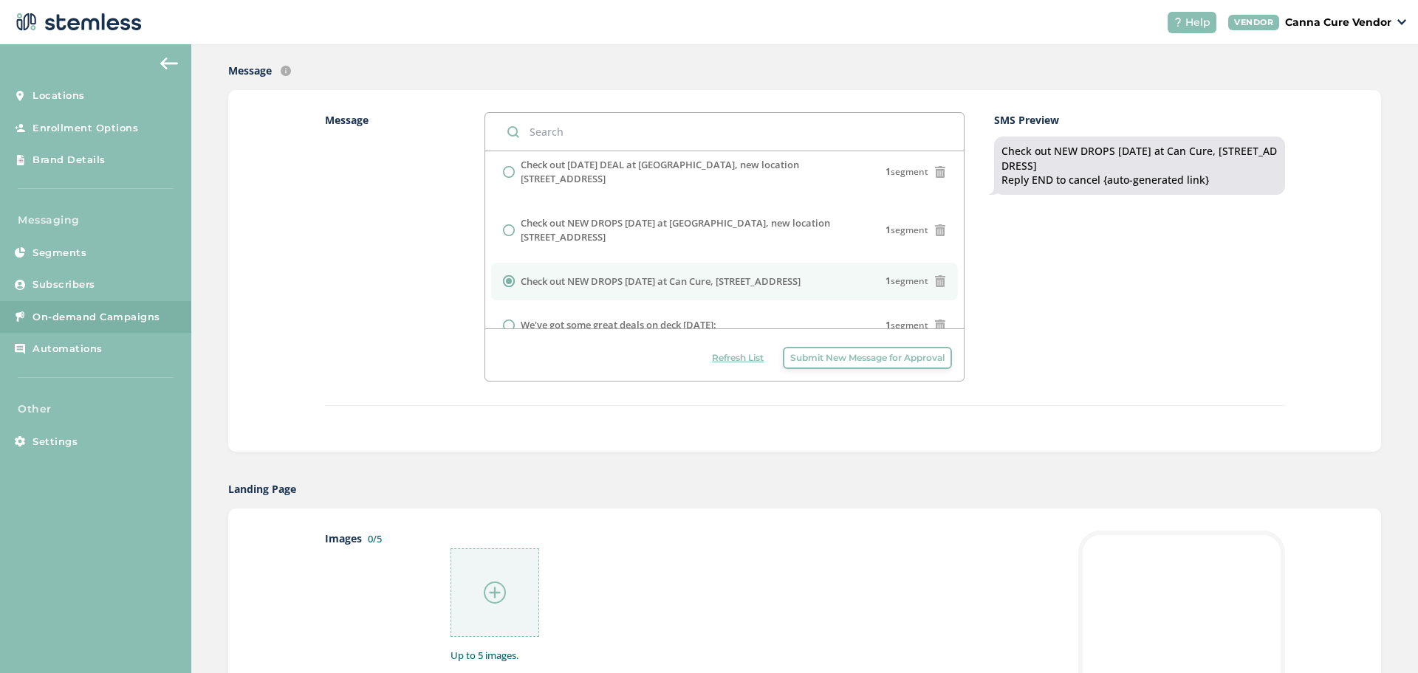
click at [498, 594] on img at bounding box center [495, 593] width 22 height 22
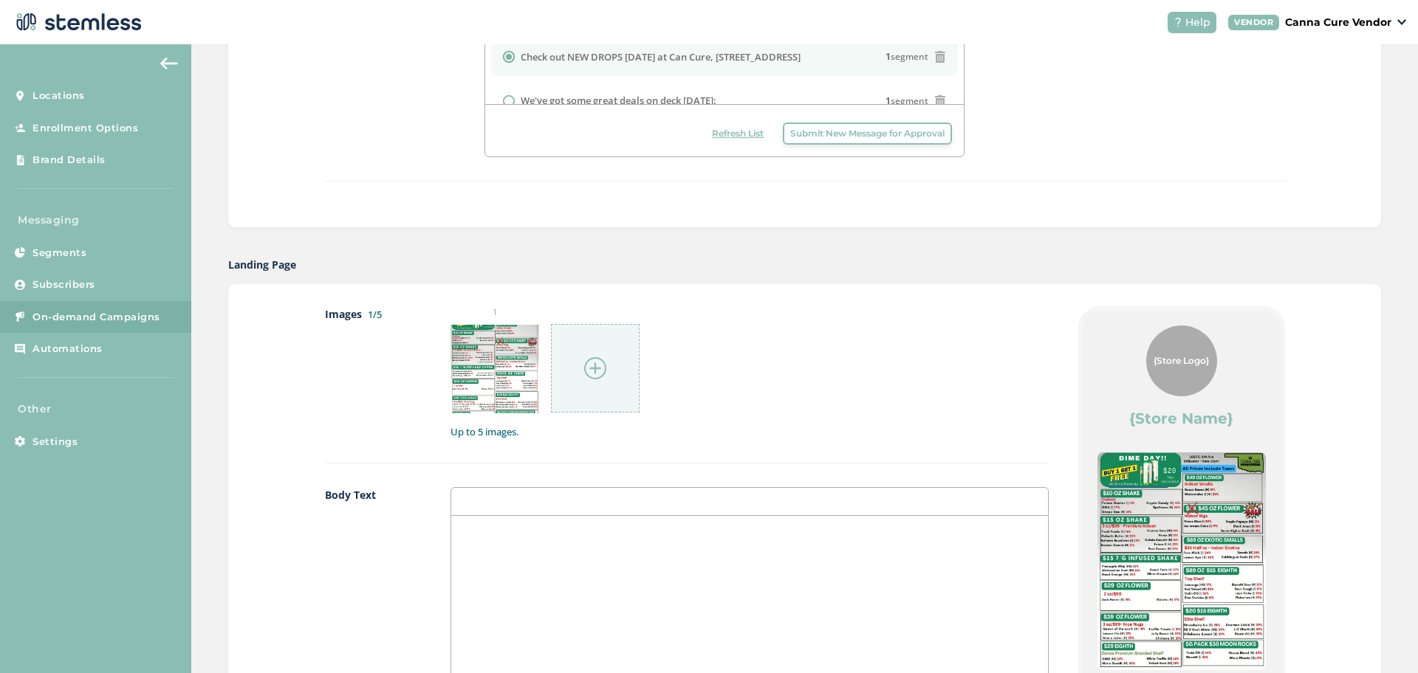
scroll to position [582, 0]
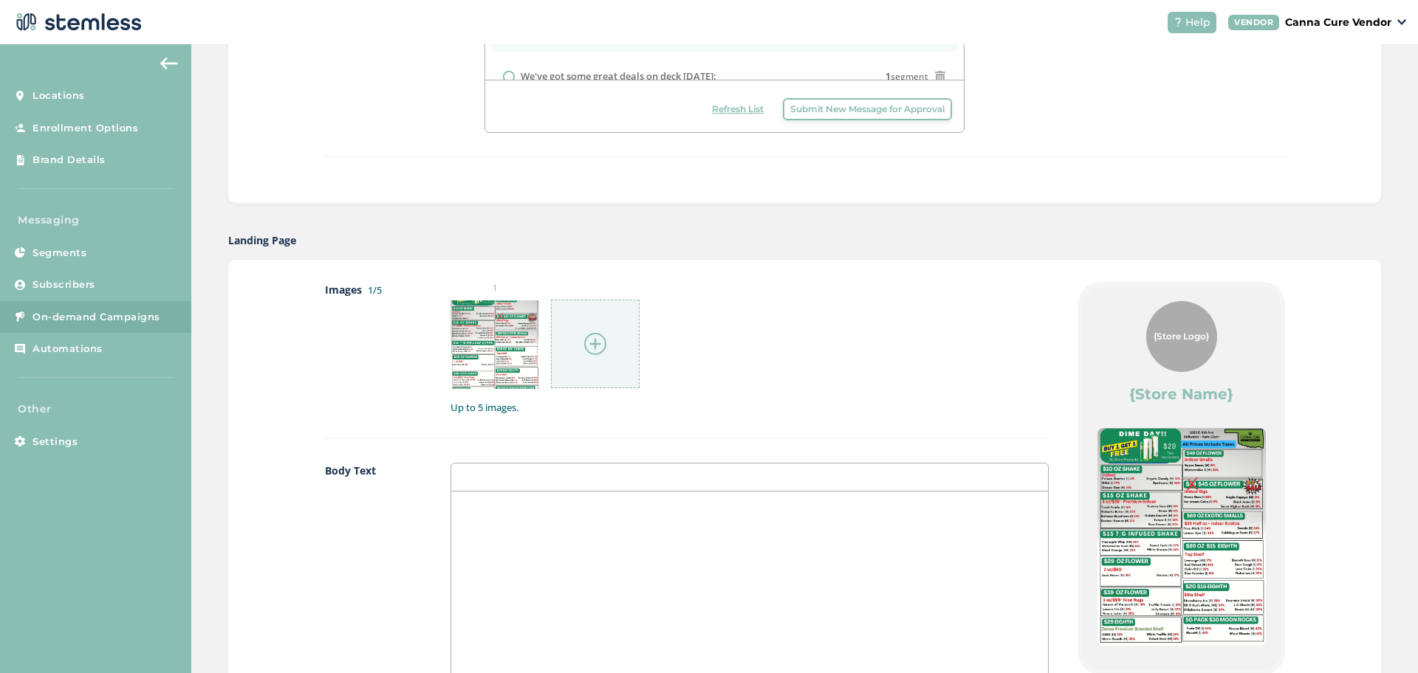
click at [593, 342] on img at bounding box center [595, 344] width 22 height 22
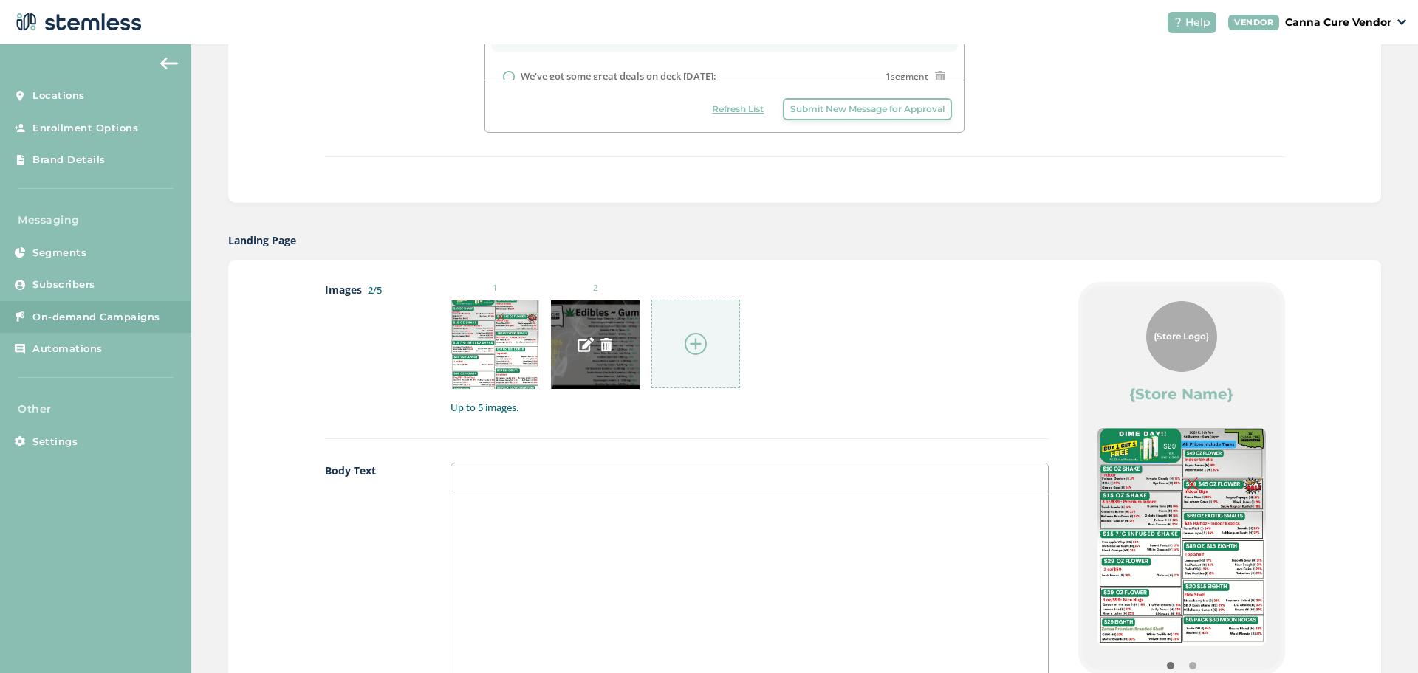
click at [600, 347] on img at bounding box center [606, 344] width 13 height 13
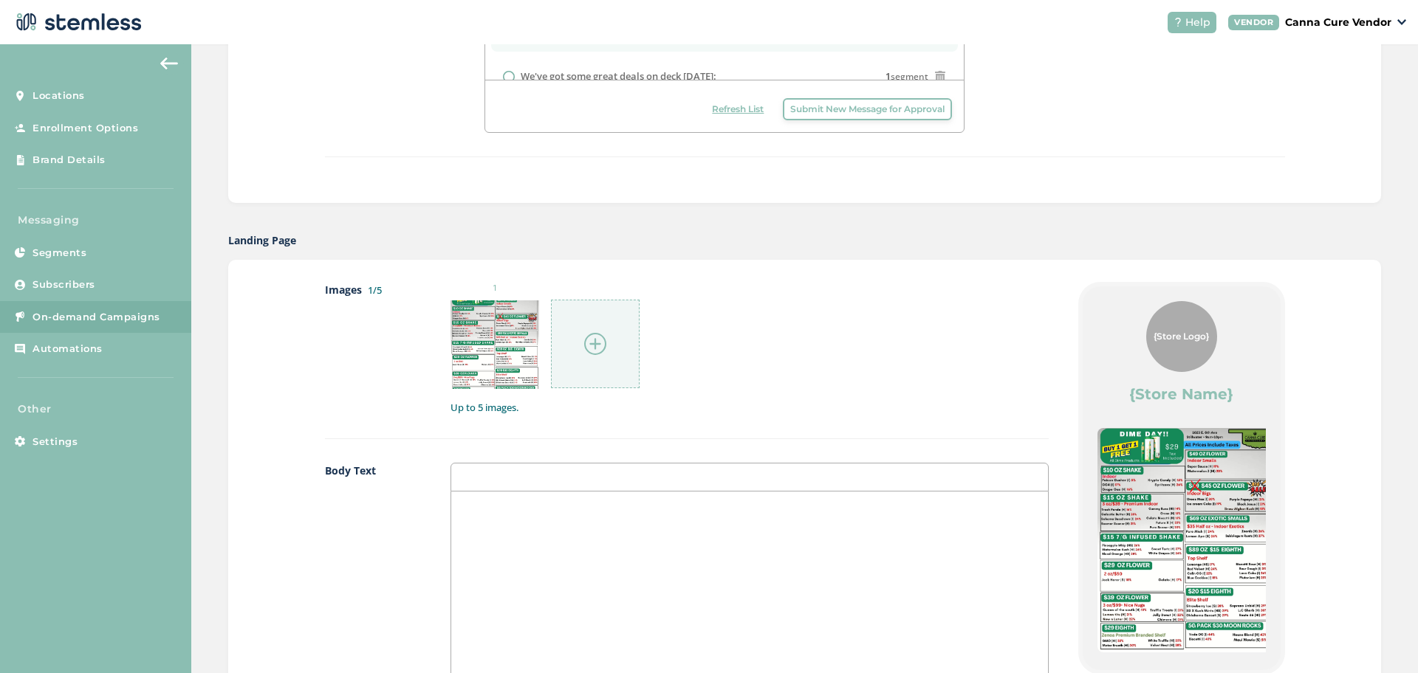
click at [591, 344] on img at bounding box center [595, 344] width 22 height 22
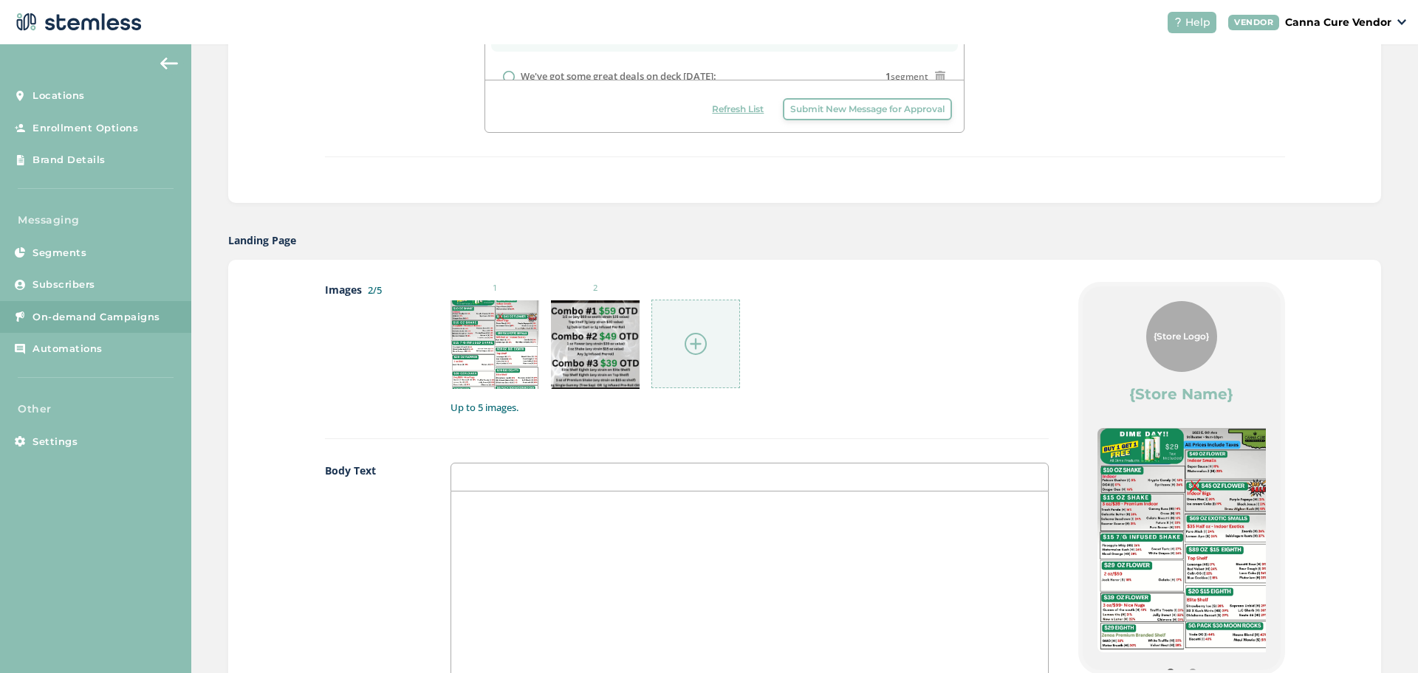
click at [664, 337] on div at bounding box center [695, 344] width 89 height 89
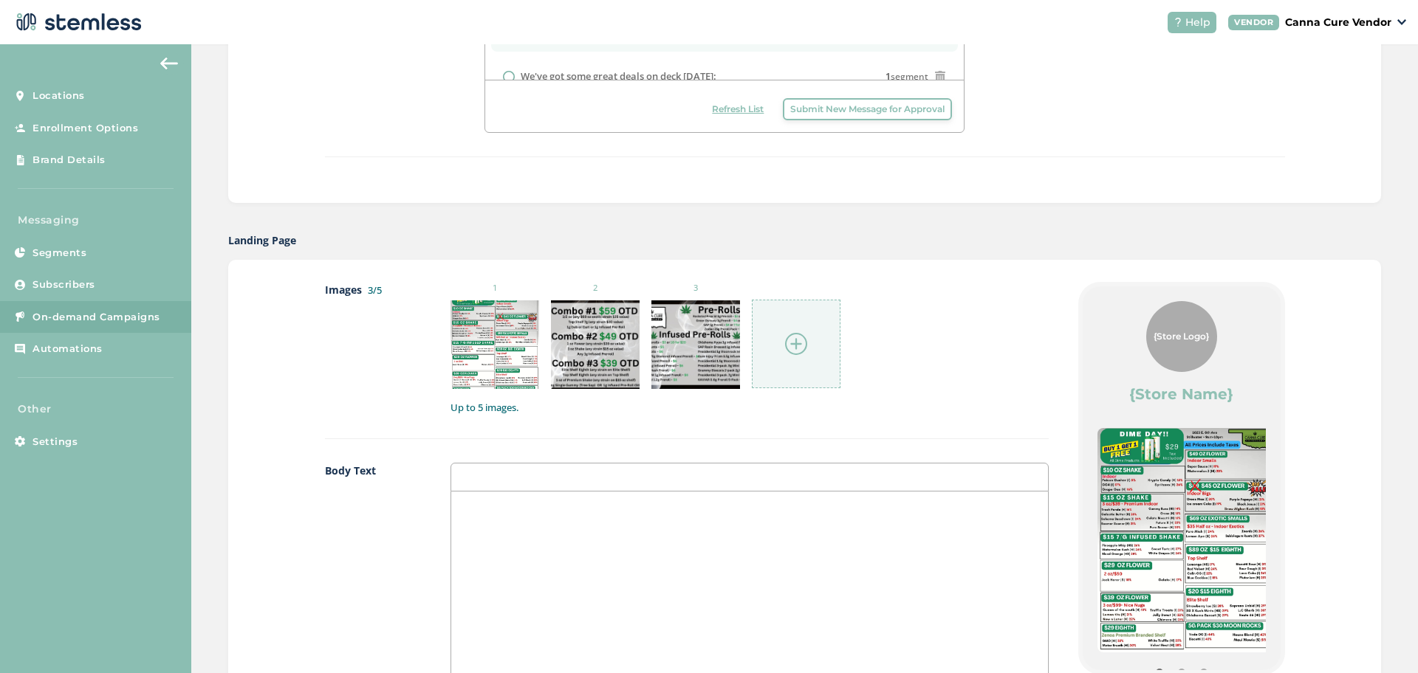
click at [817, 360] on div at bounding box center [796, 344] width 89 height 89
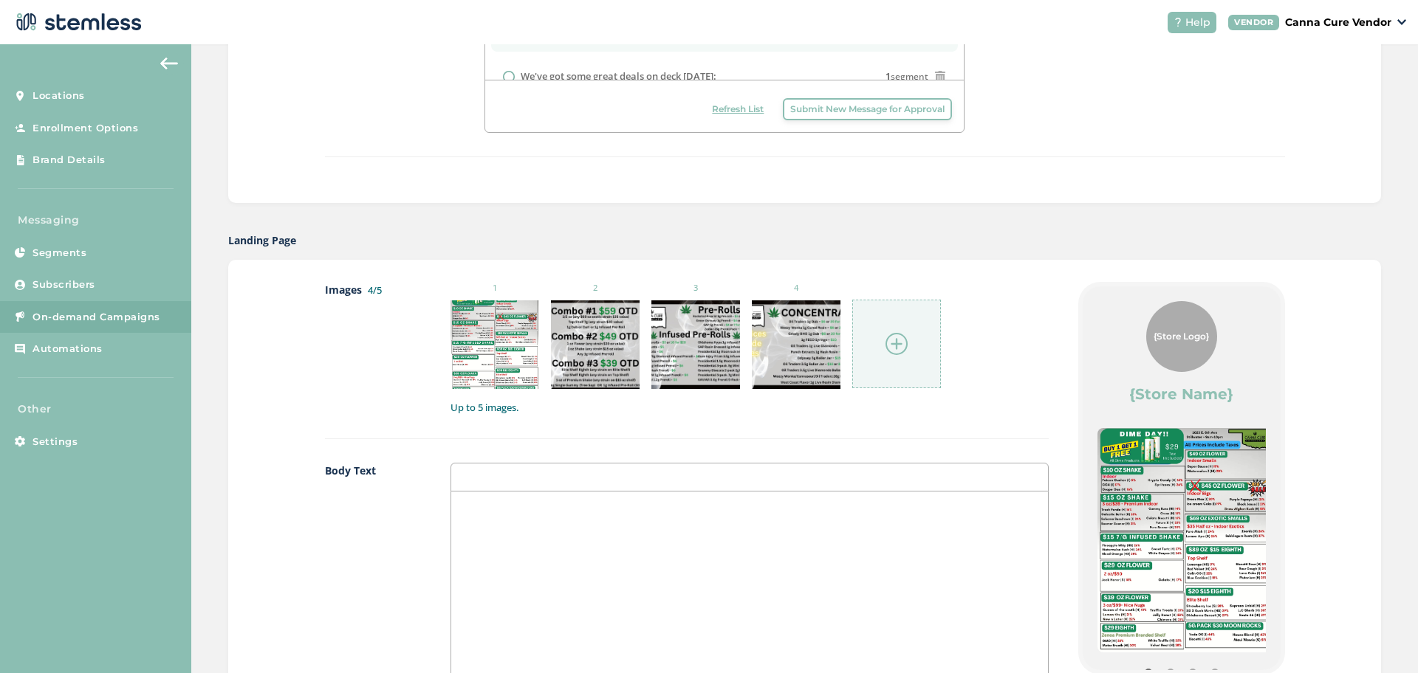
click at [913, 336] on div at bounding box center [896, 344] width 89 height 89
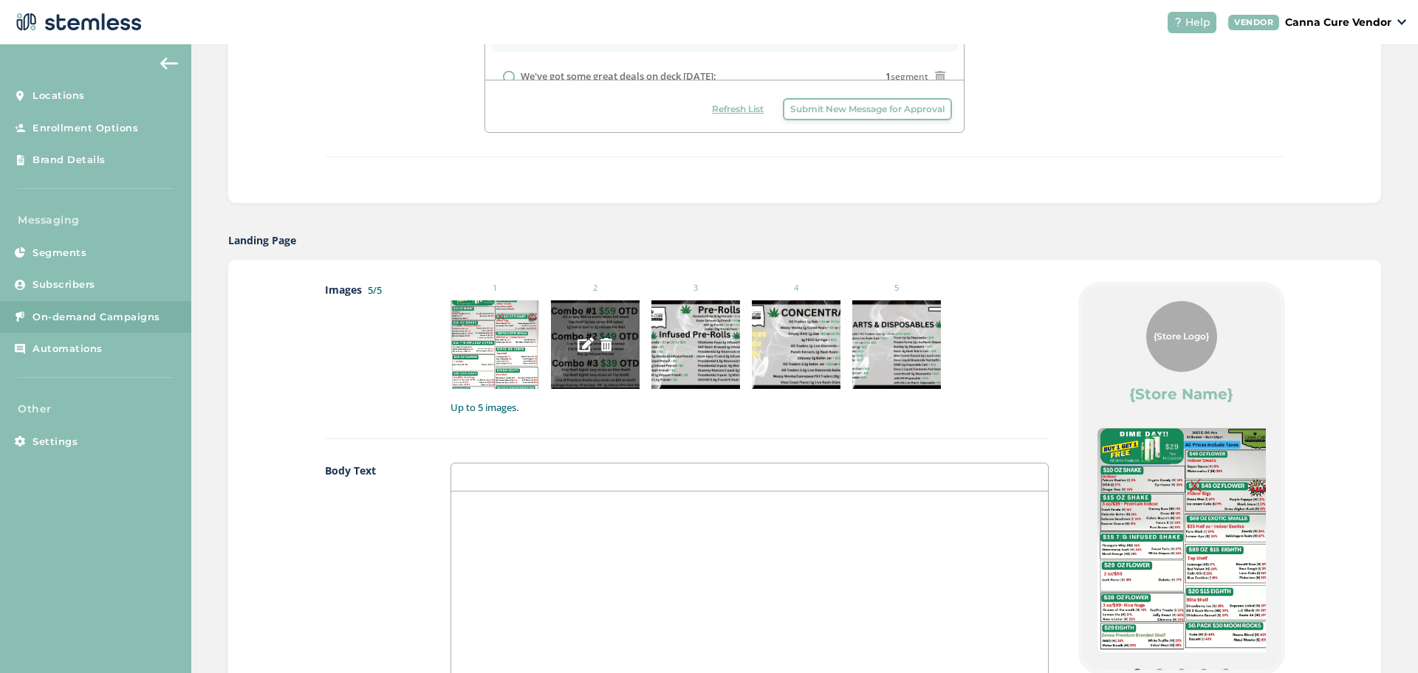
click at [605, 344] on img at bounding box center [606, 344] width 13 height 13
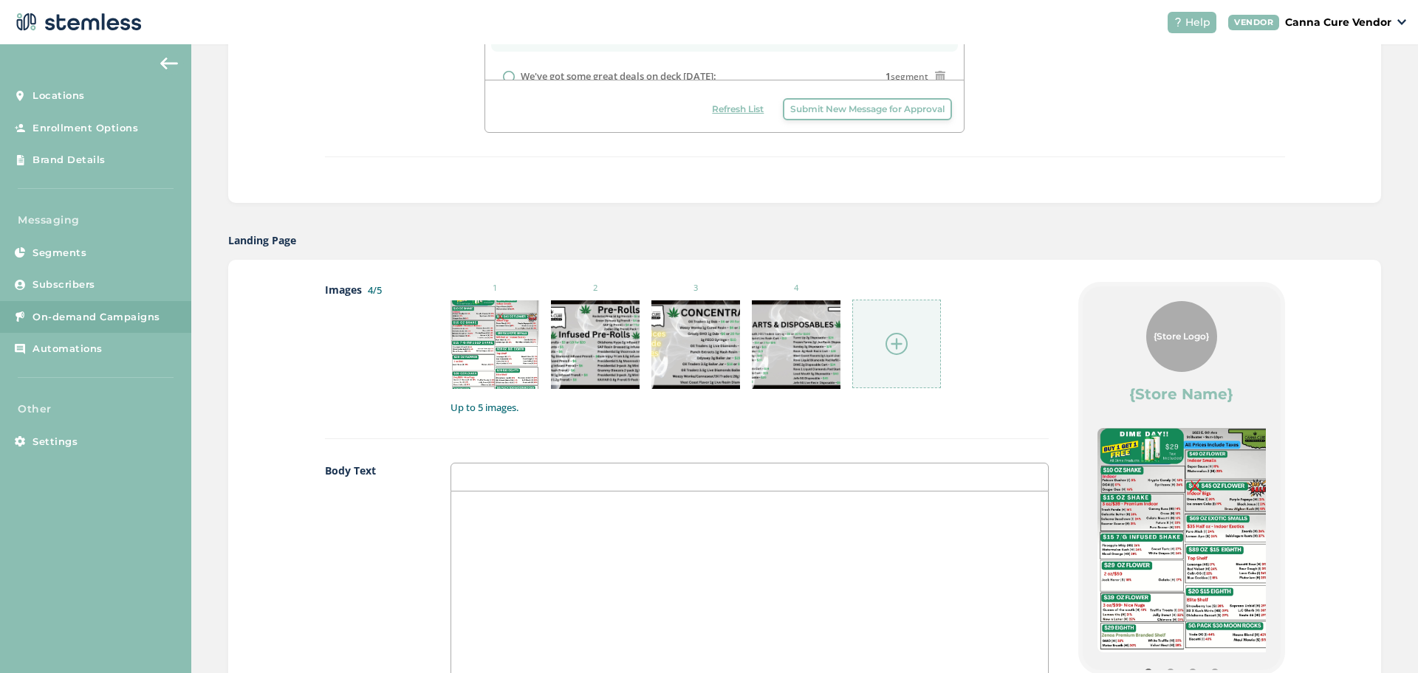
click at [885, 351] on img at bounding box center [896, 344] width 22 height 22
click at [959, 528] on div at bounding box center [749, 639] width 597 height 295
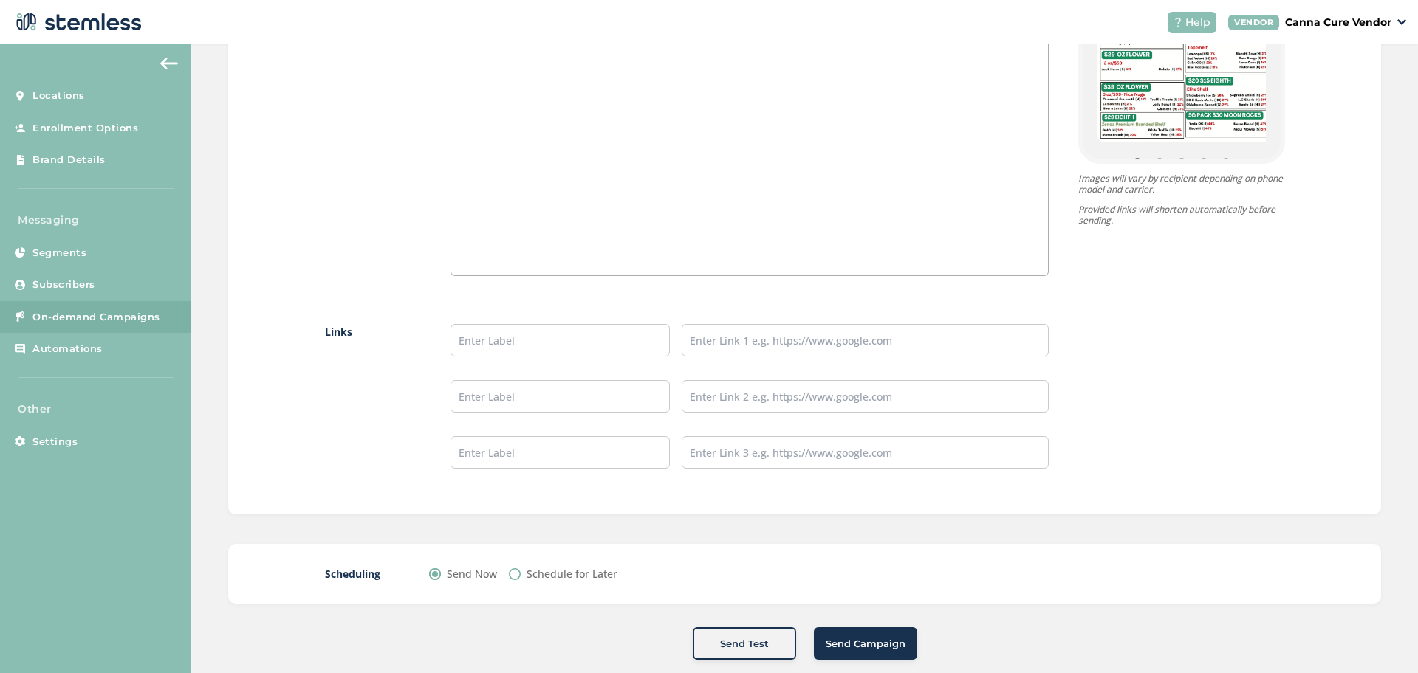
scroll to position [1099, 0]
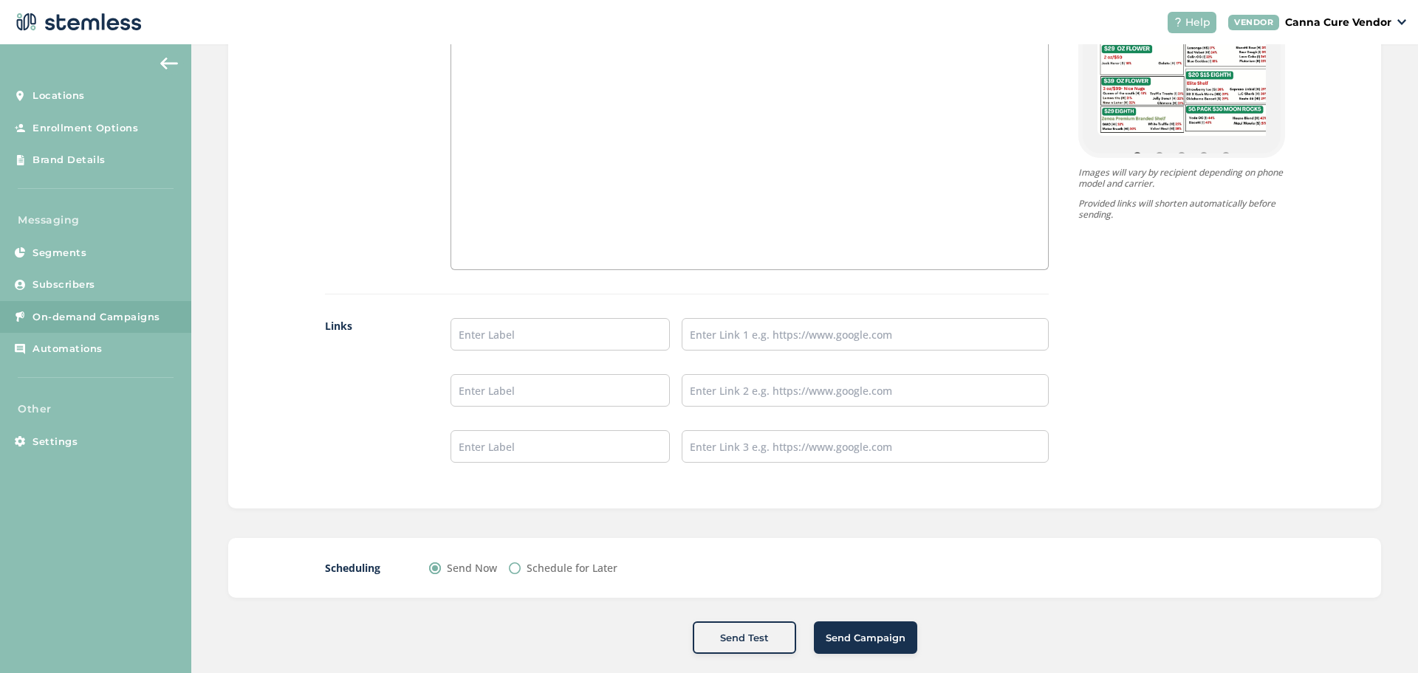
click at [854, 642] on span "Send Campaign" at bounding box center [866, 638] width 80 height 15
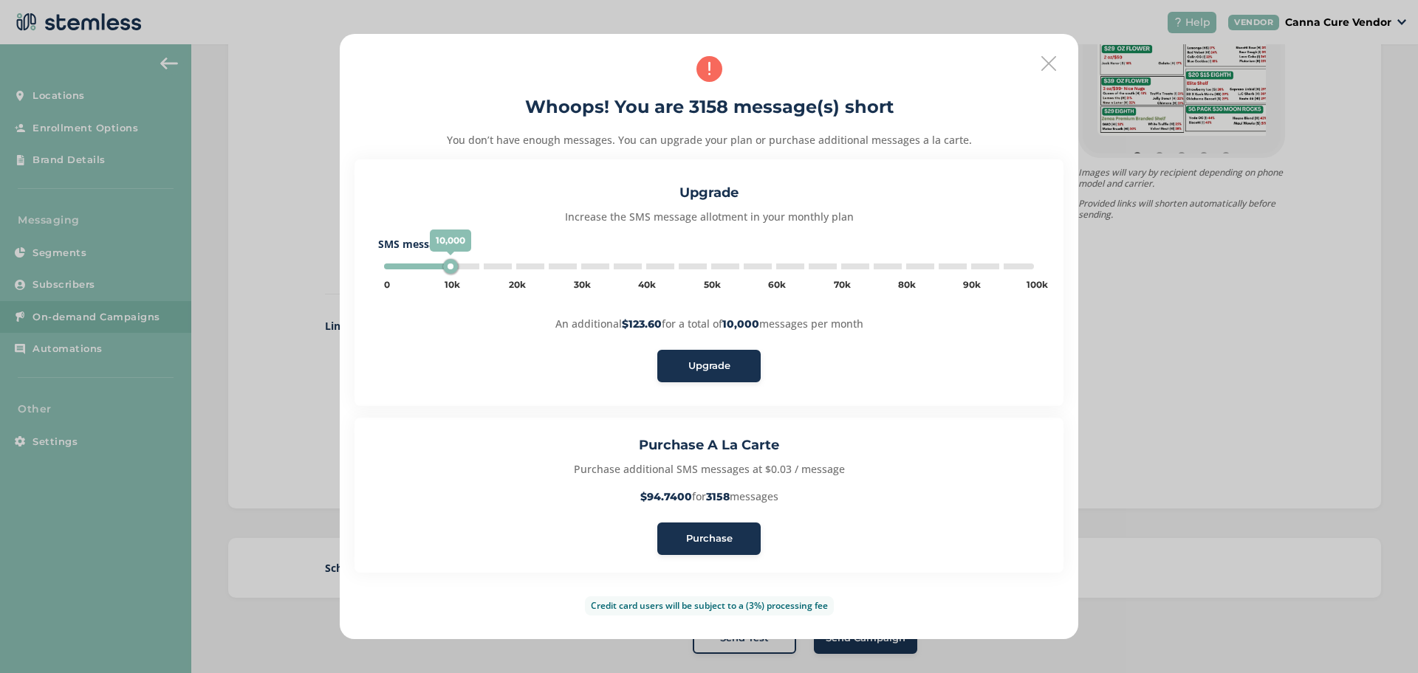
click at [682, 537] on div "Purchase" at bounding box center [709, 539] width 80 height 15
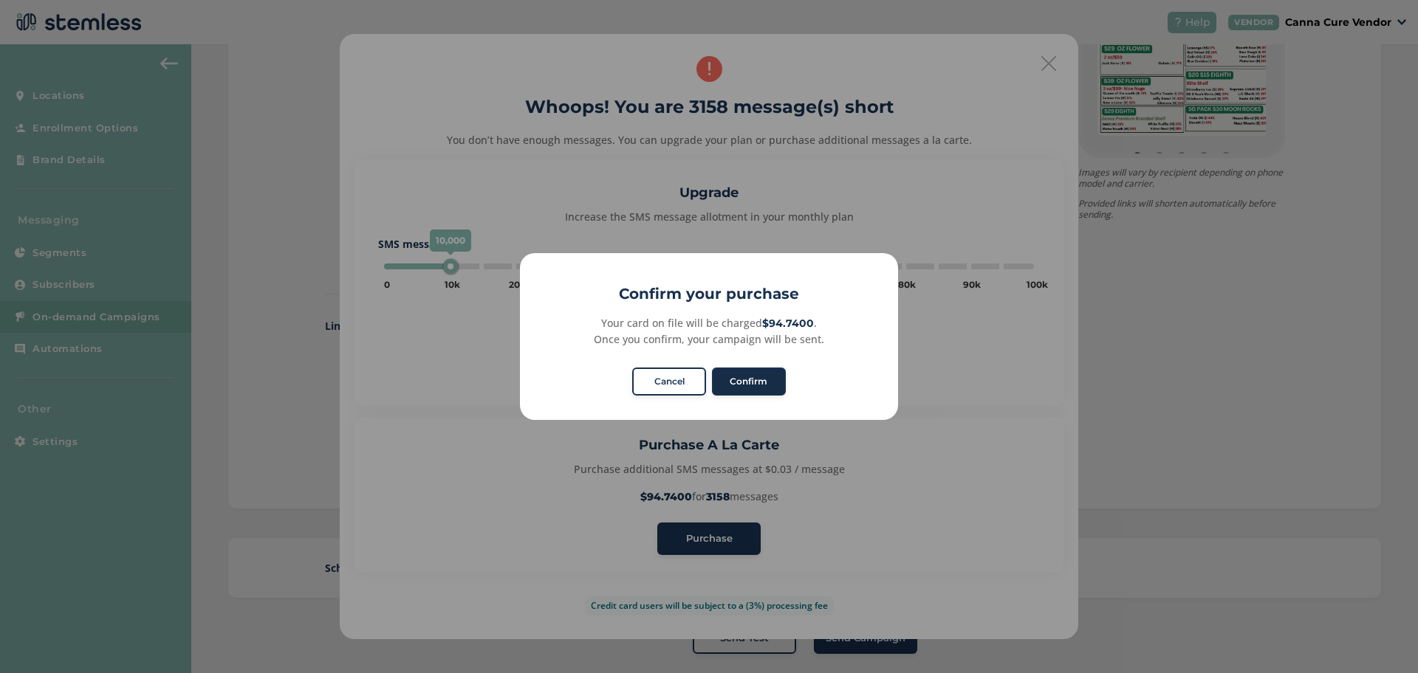
click at [759, 377] on button "Confirm" at bounding box center [749, 382] width 74 height 28
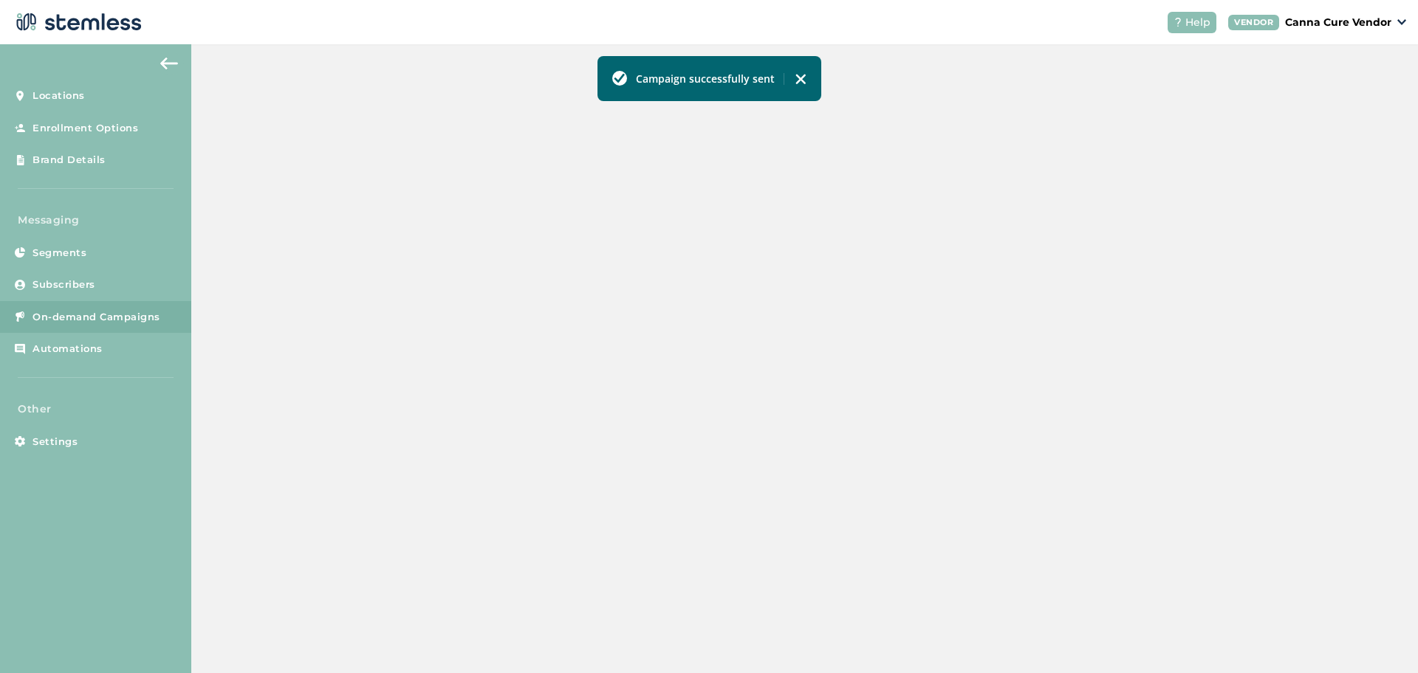
scroll to position [326, 0]
